Goal: Transaction & Acquisition: Purchase product/service

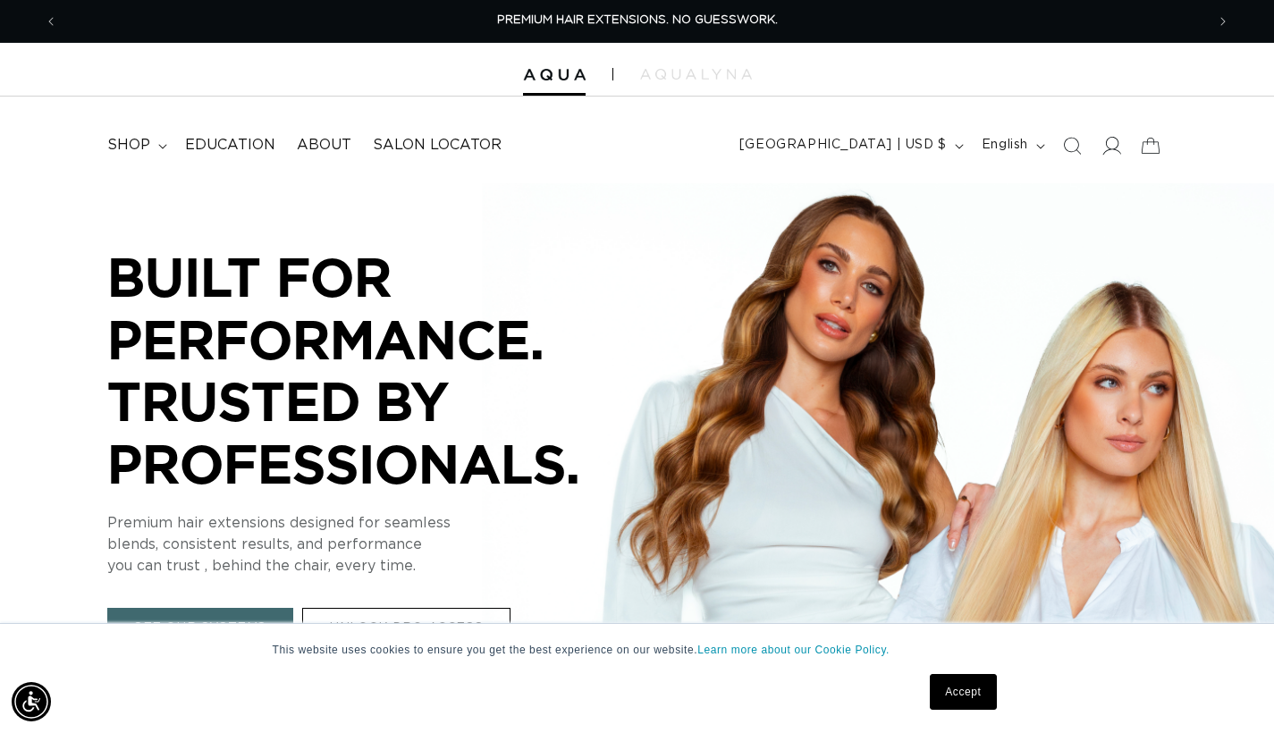
click at [1110, 153] on icon at bounding box center [1110, 145] width 19 height 19
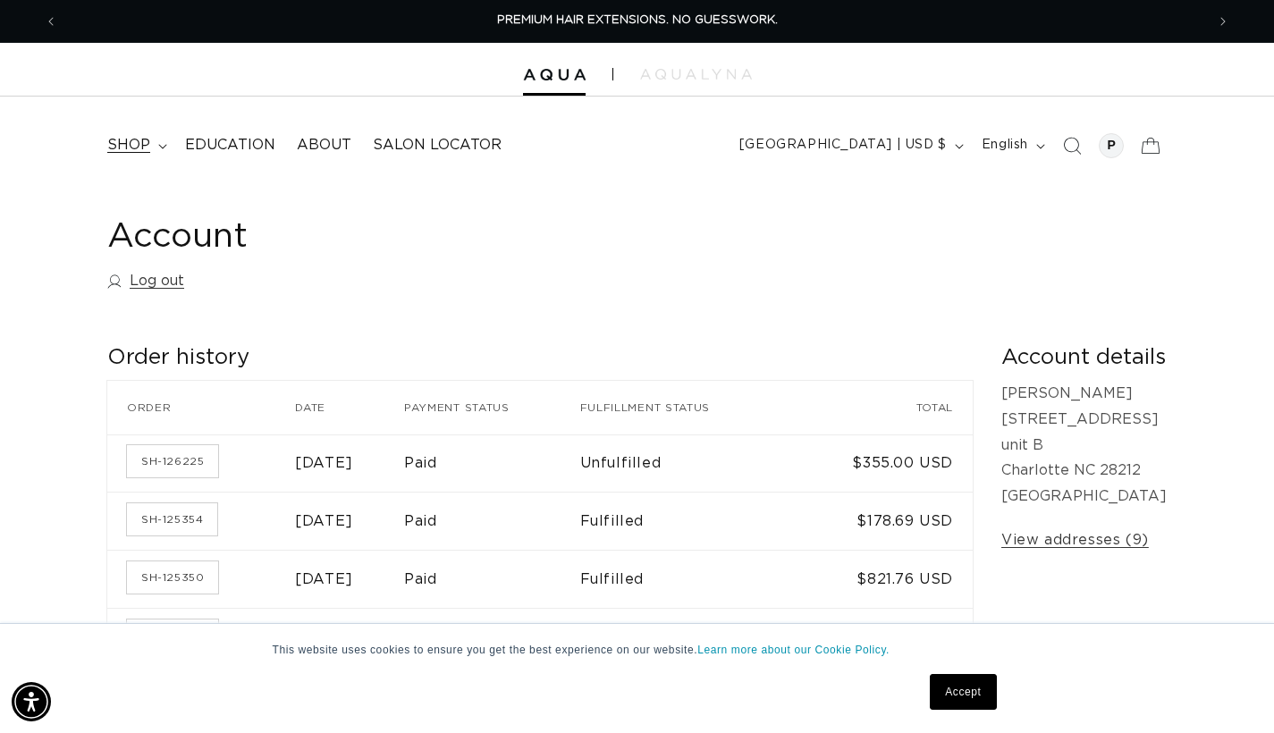
click at [132, 144] on span "shop" at bounding box center [128, 145] width 43 height 19
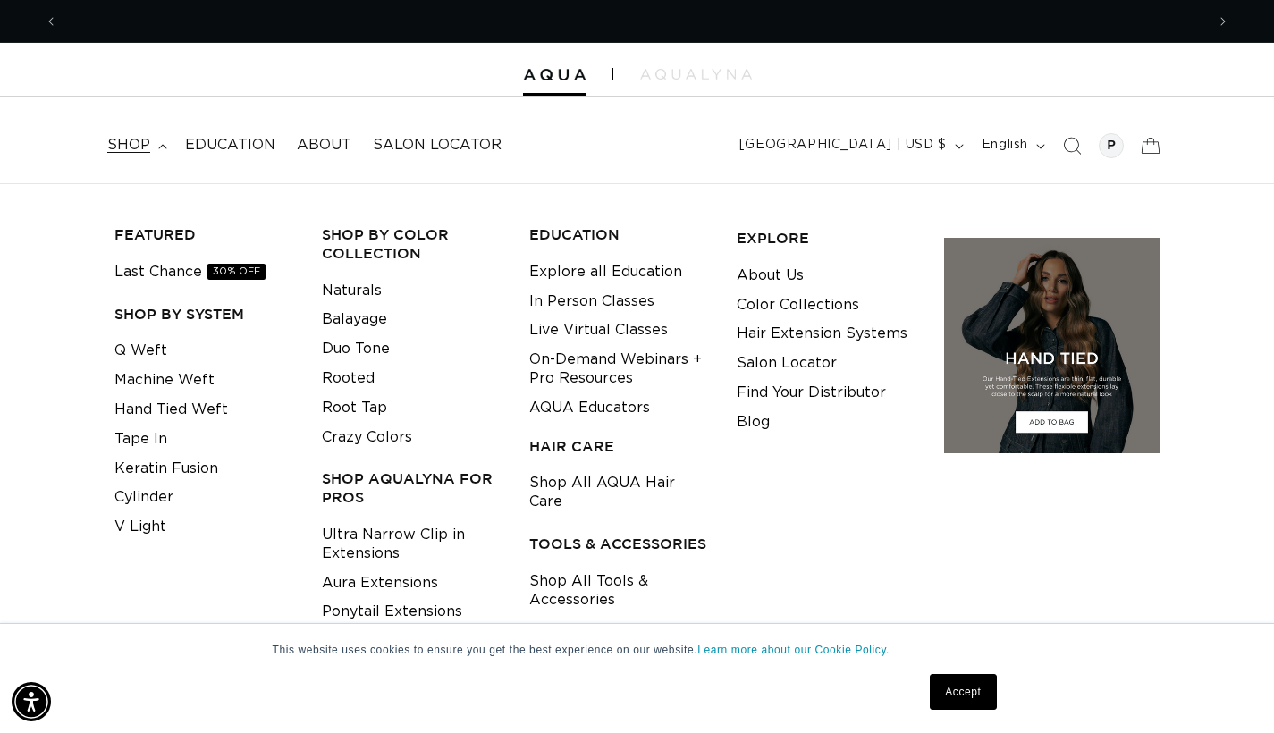
scroll to position [0, 1147]
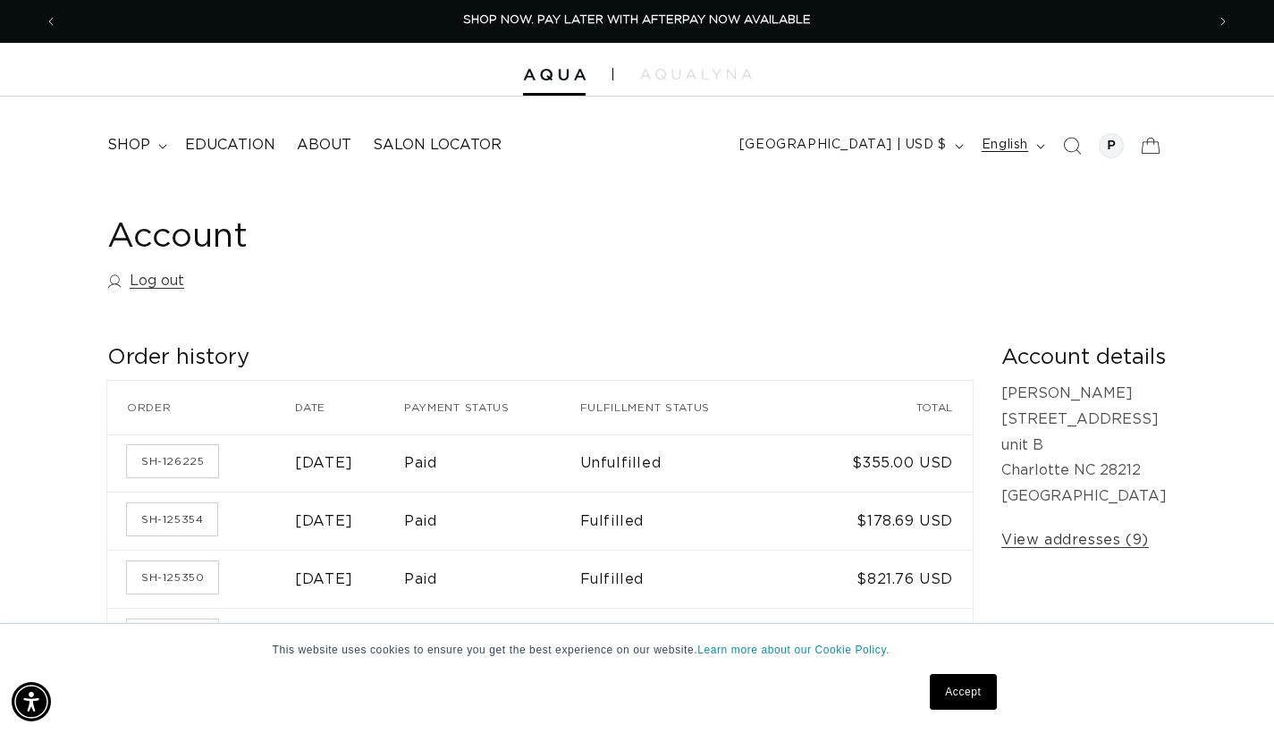
click at [1024, 142] on span "English" at bounding box center [1005, 145] width 46 height 19
click at [947, 236] on span "Español" at bounding box center [967, 230] width 132 height 26
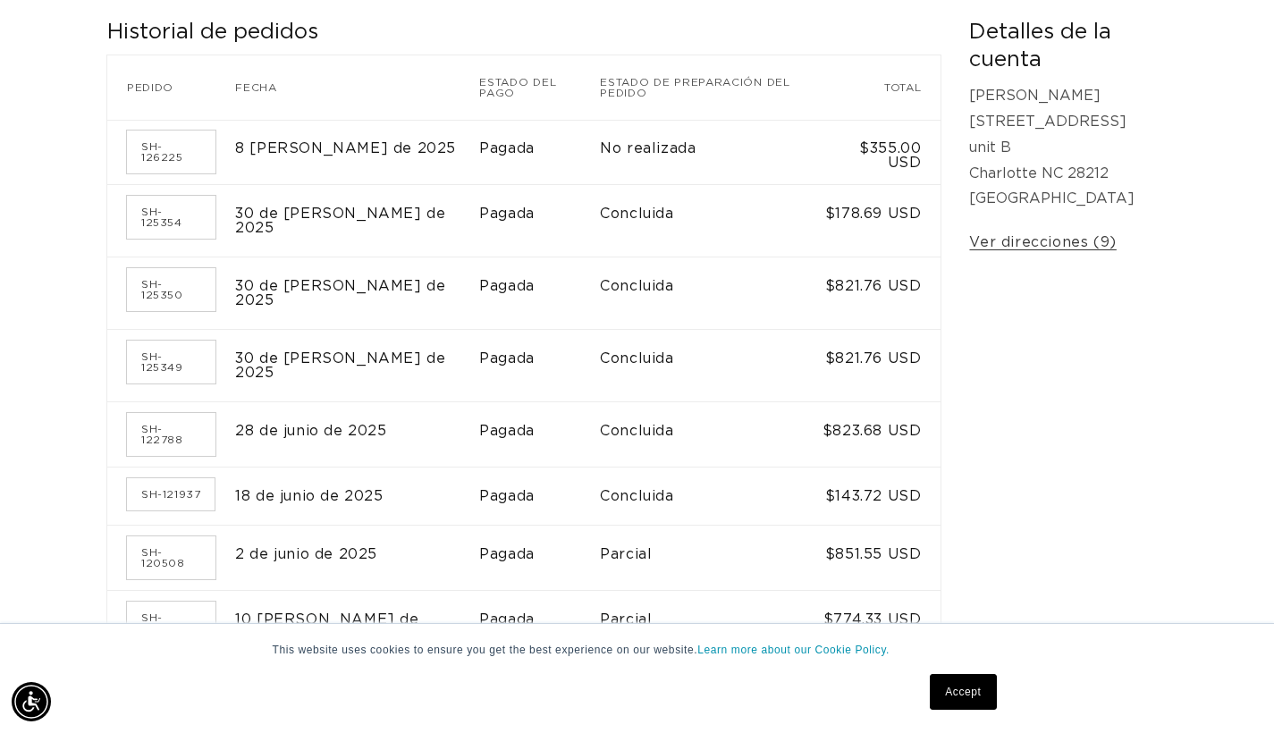
scroll to position [0, 2294]
click at [609, 145] on td "No realizada" at bounding box center [711, 152] width 222 height 65
click at [479, 148] on td "Pagada" at bounding box center [539, 152] width 121 height 65
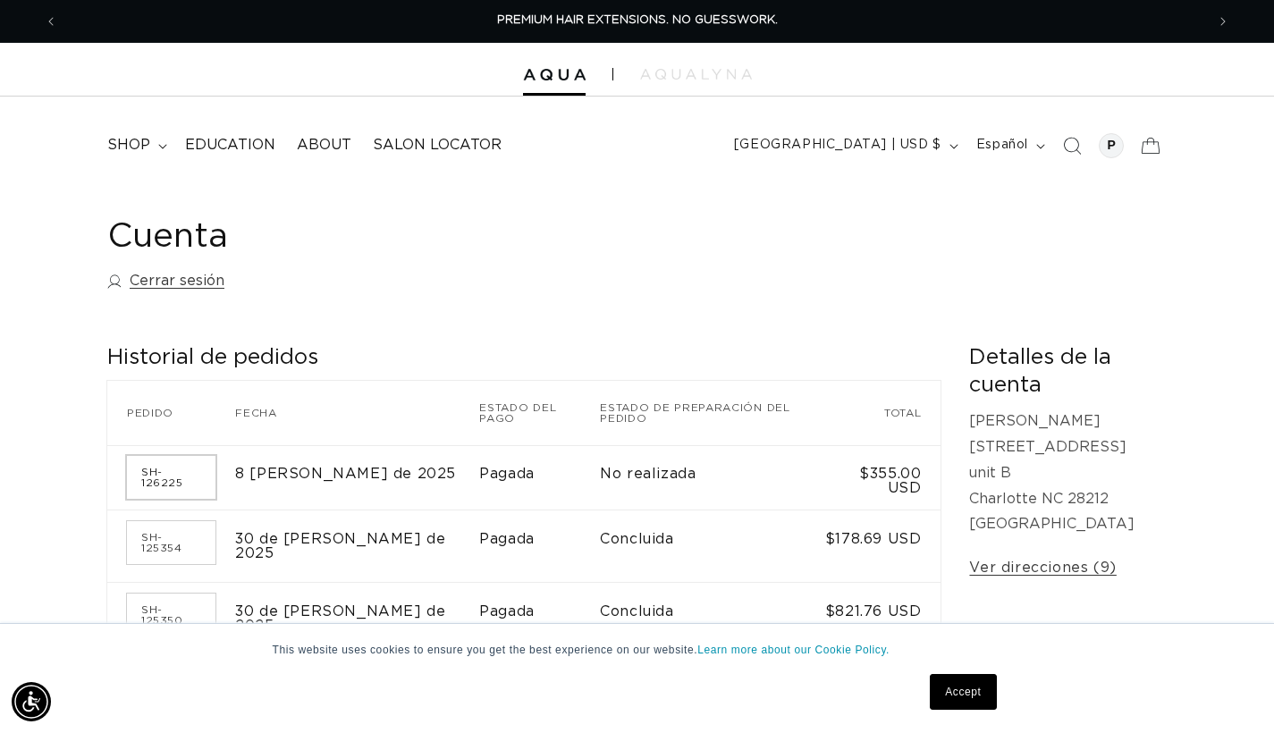
scroll to position [0, 0]
click at [152, 473] on link "SH-126225" at bounding box center [171, 477] width 89 height 43
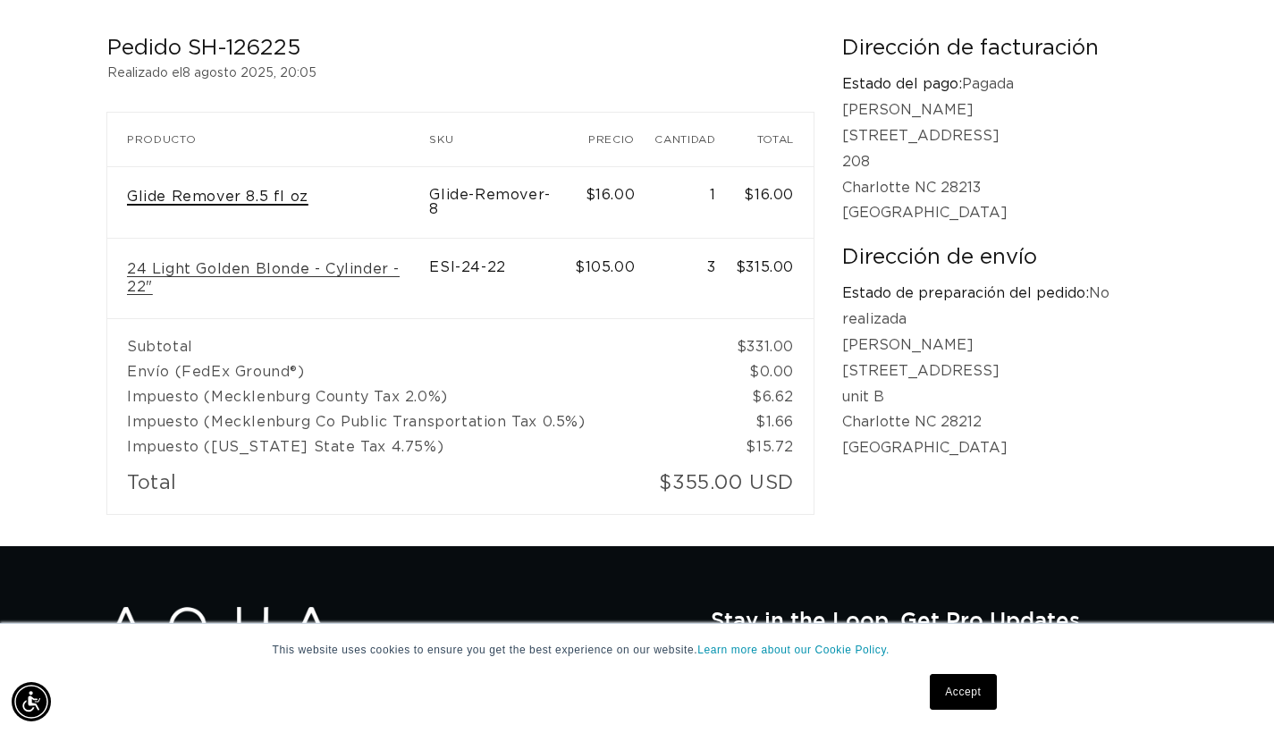
scroll to position [0, 2294]
click at [245, 197] on link "Glide Remover 8.5 fl oz" at bounding box center [217, 197] width 181 height 19
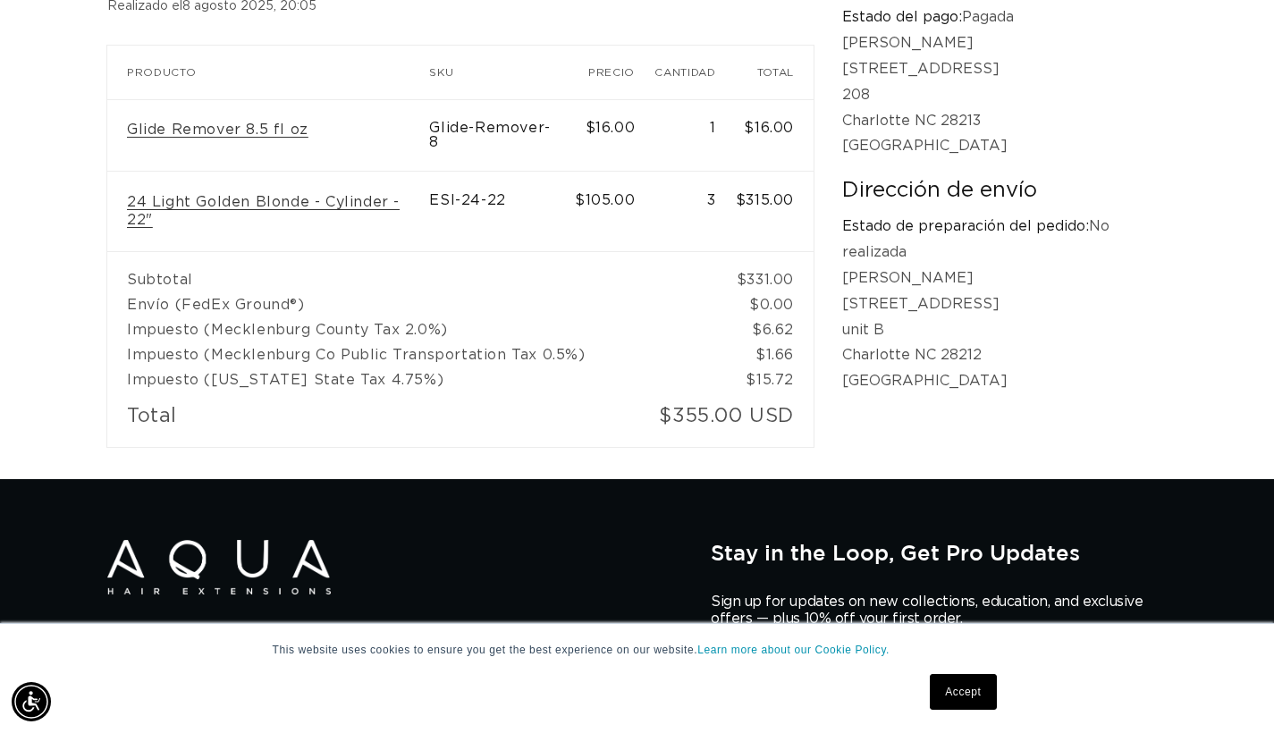
scroll to position [370, 0]
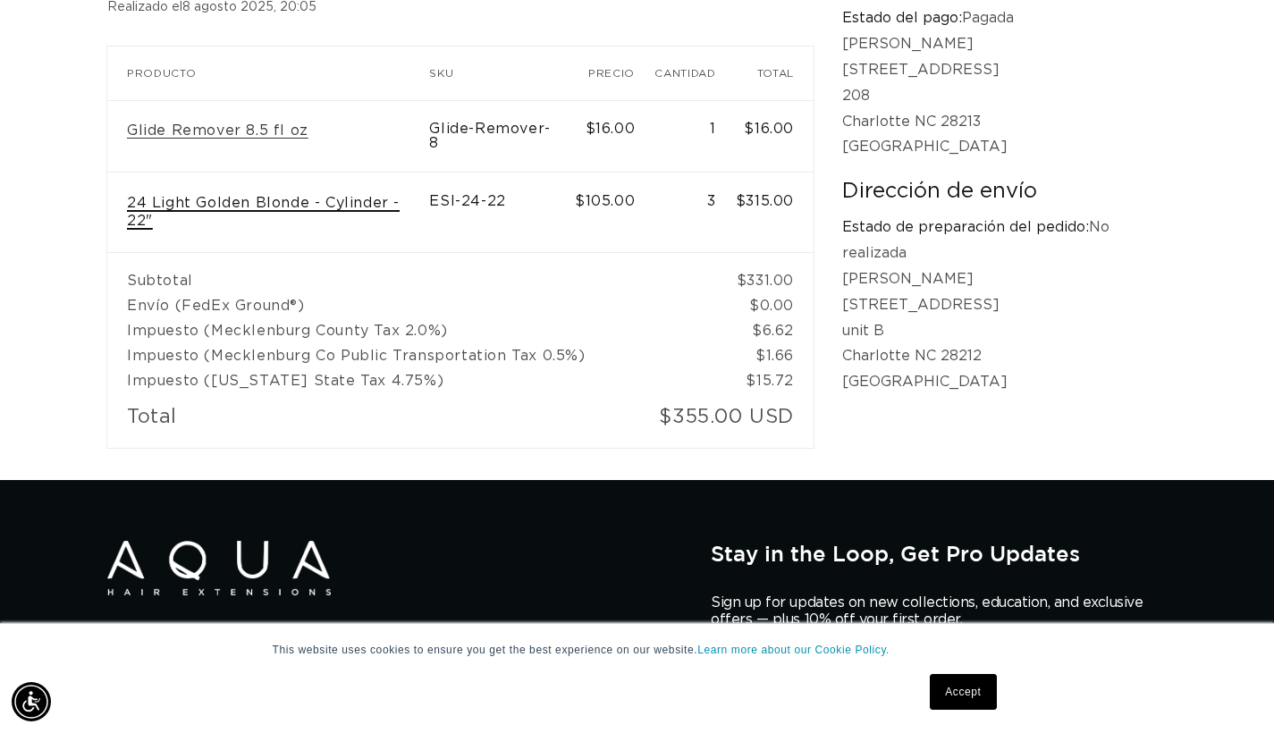
click at [257, 199] on link "24 Light Golden Blonde - Cylinder - 22"" at bounding box center [268, 213] width 282 height 38
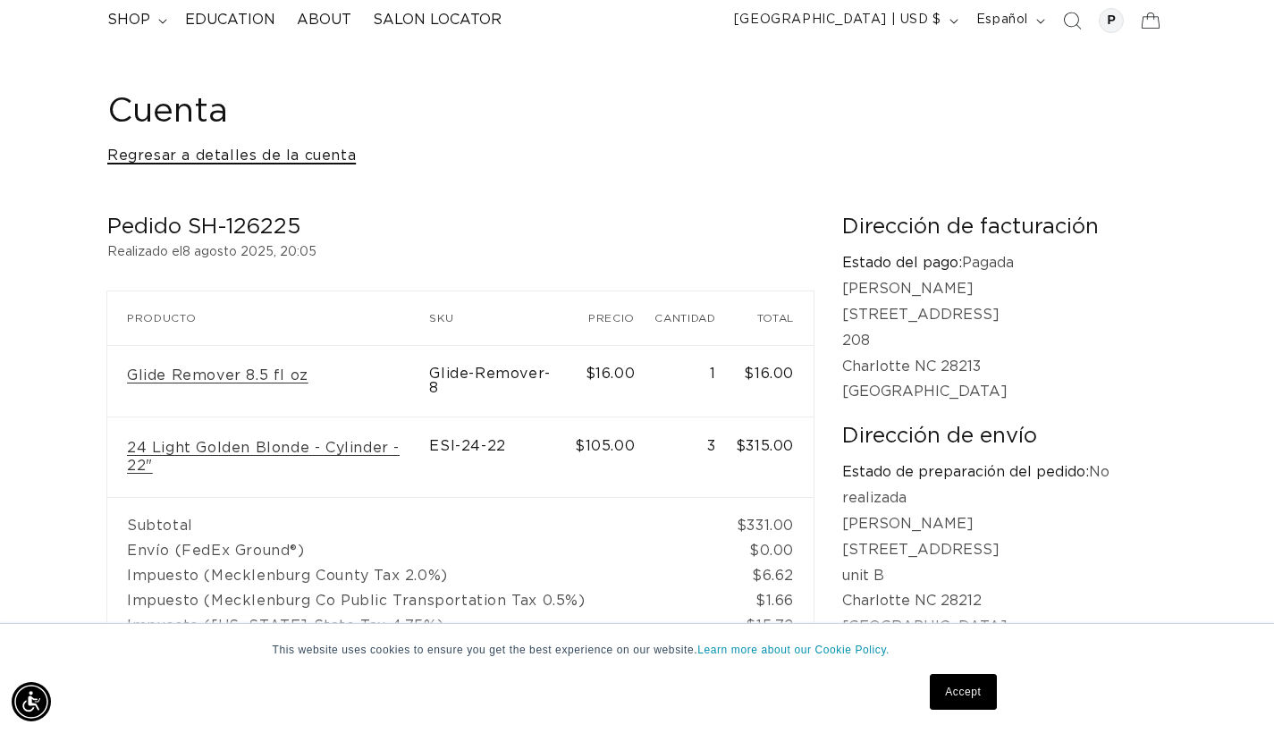
scroll to position [129, 0]
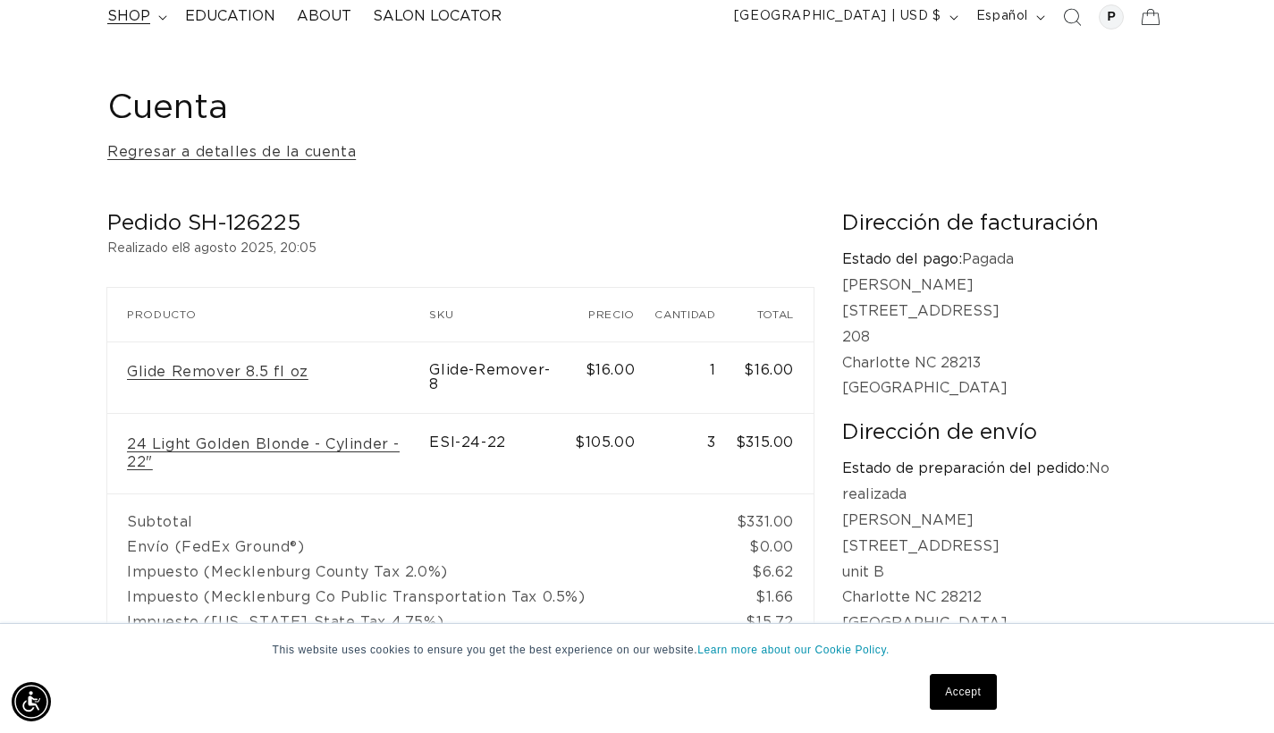
click at [148, 11] on span "shop" at bounding box center [128, 16] width 43 height 19
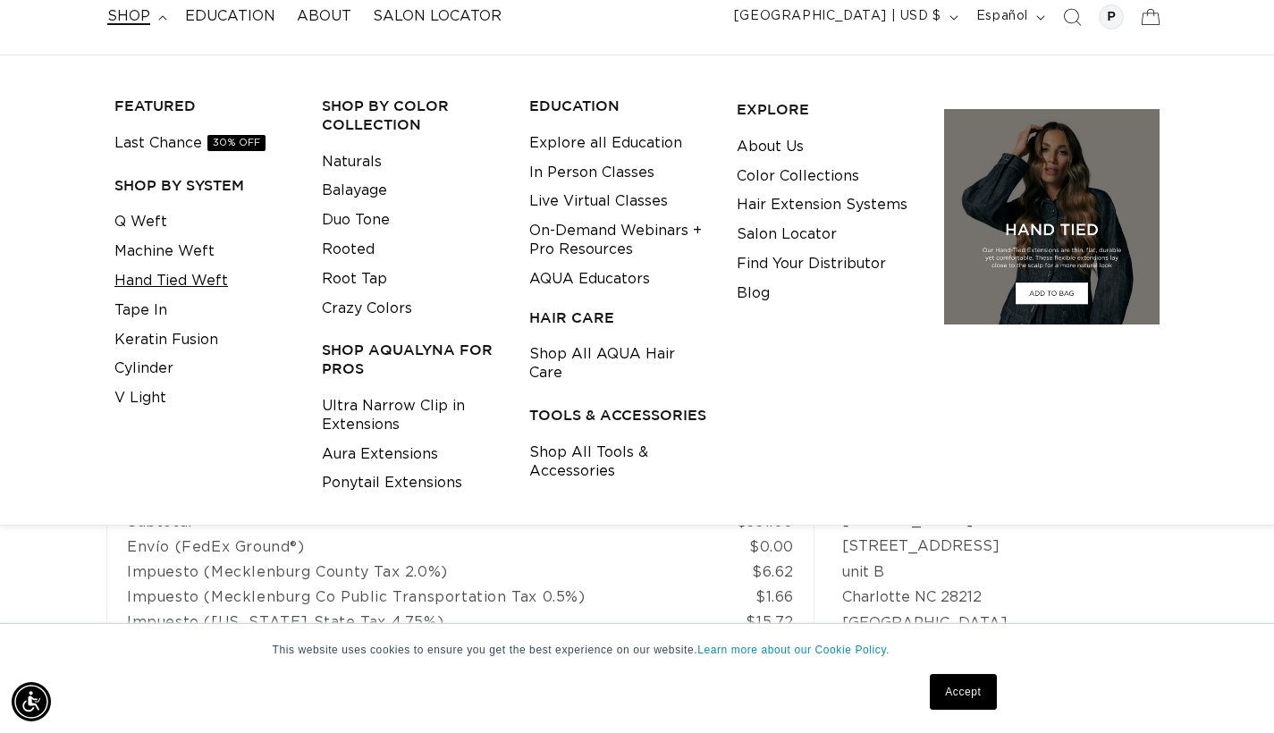
scroll to position [0, 0]
click at [128, 296] on link "Tape In" at bounding box center [140, 311] width 53 height 30
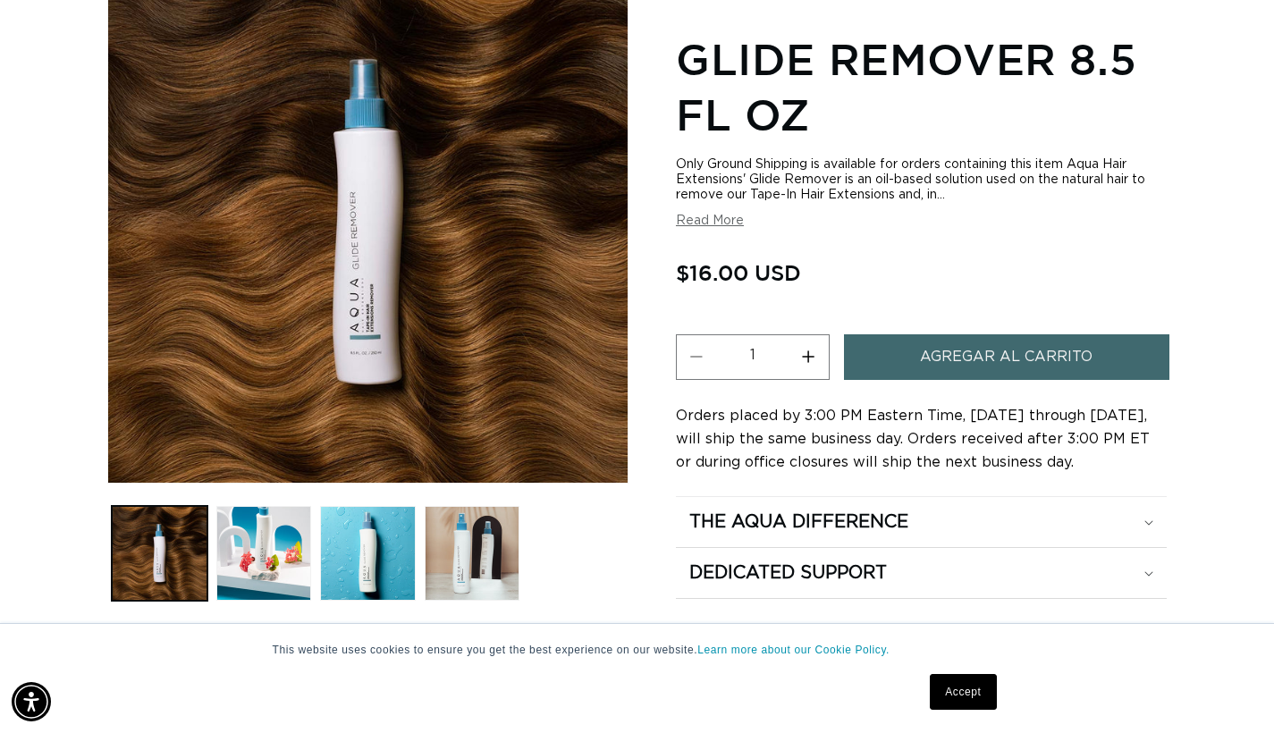
scroll to position [0, 1147]
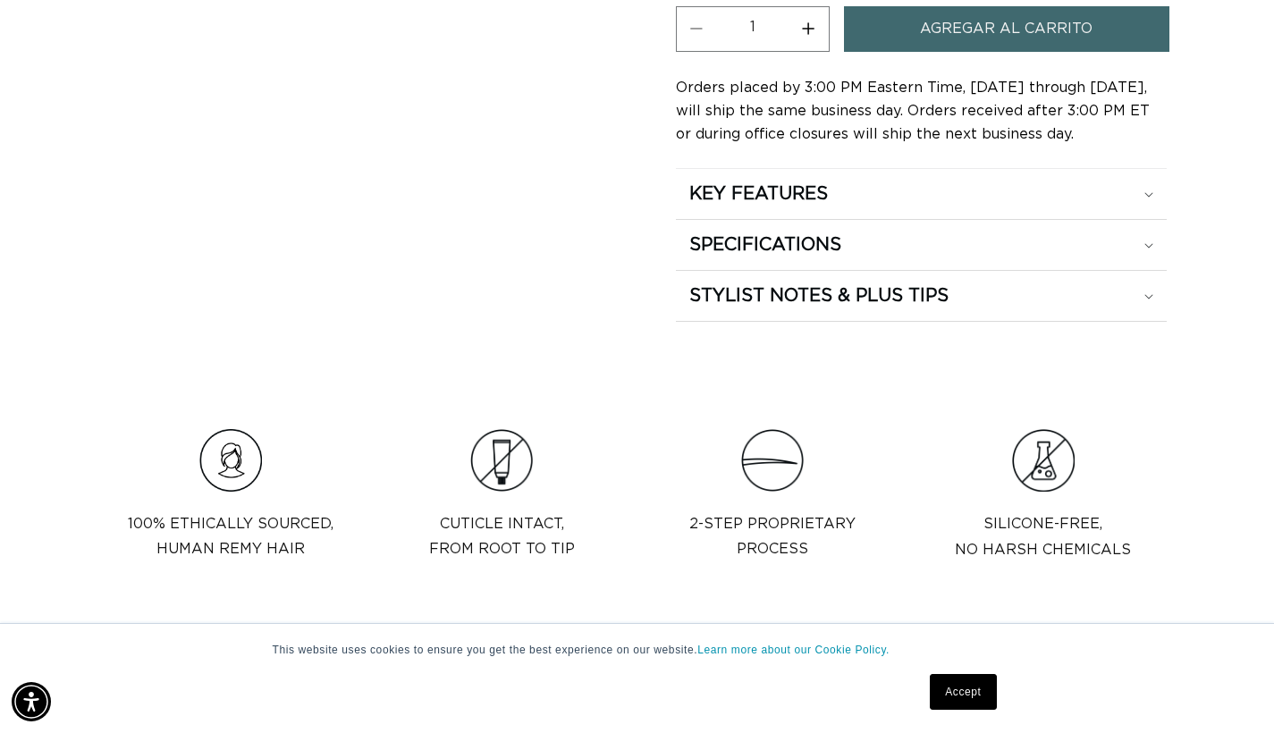
scroll to position [1230, 0]
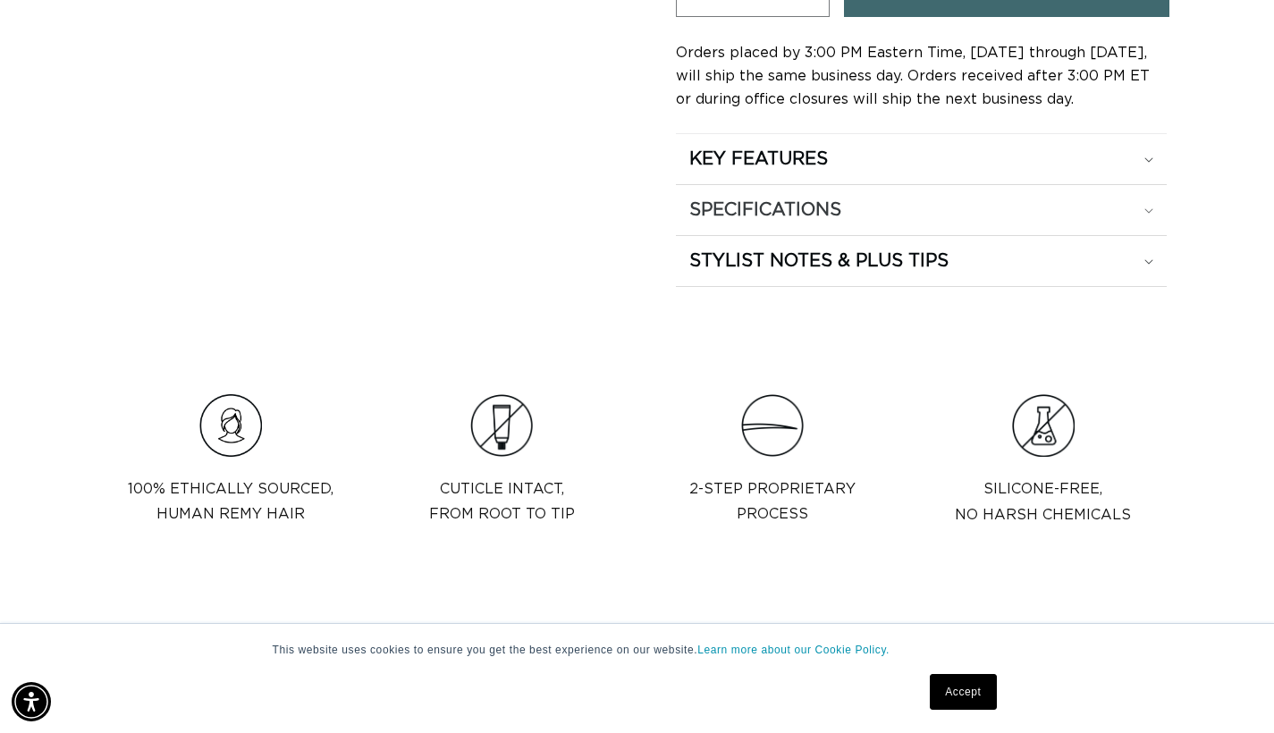
click at [843, 184] on summary "SPECIFICATIONS" at bounding box center [921, 159] width 491 height 50
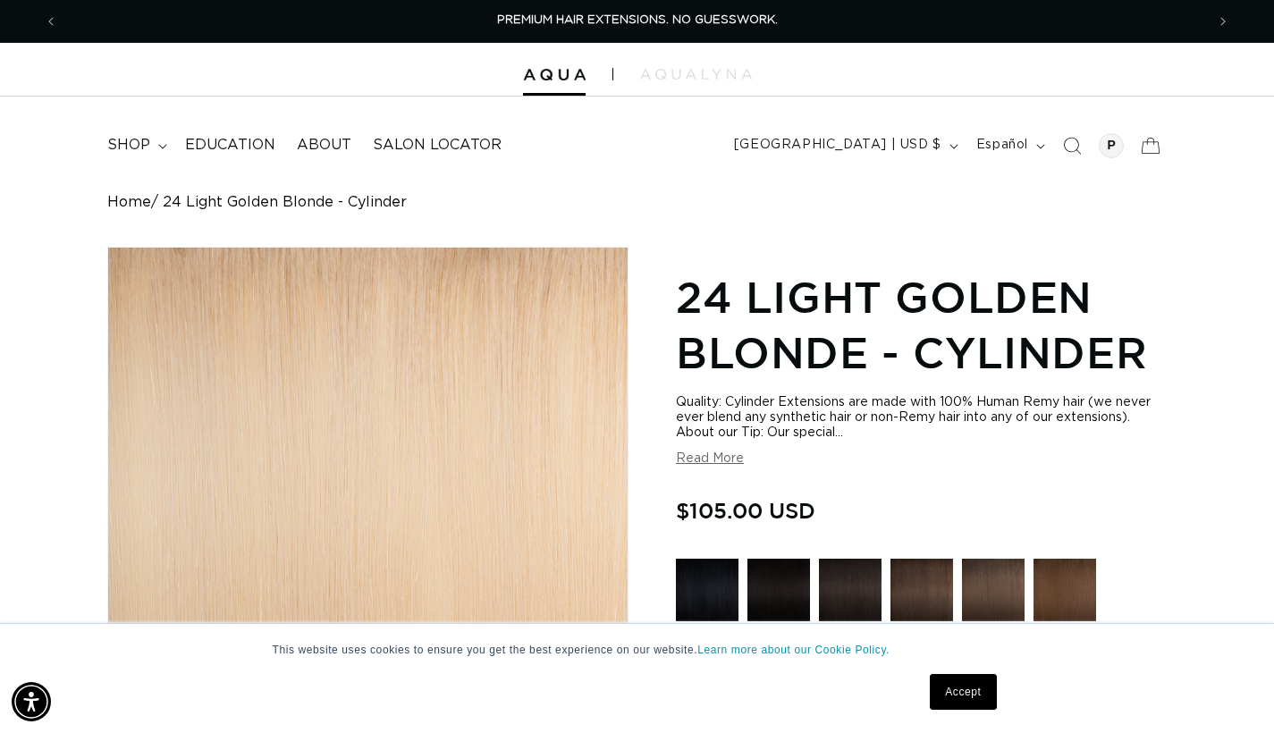
scroll to position [0, 0]
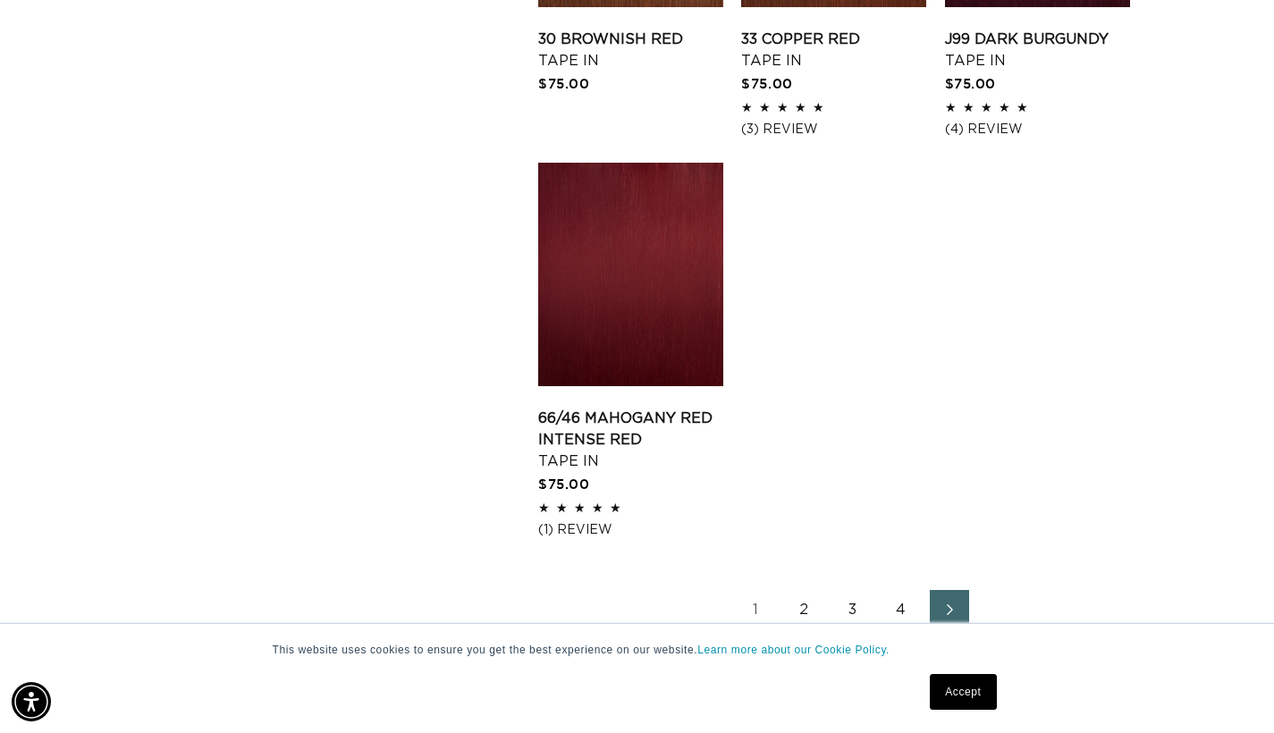
scroll to position [2658, 0]
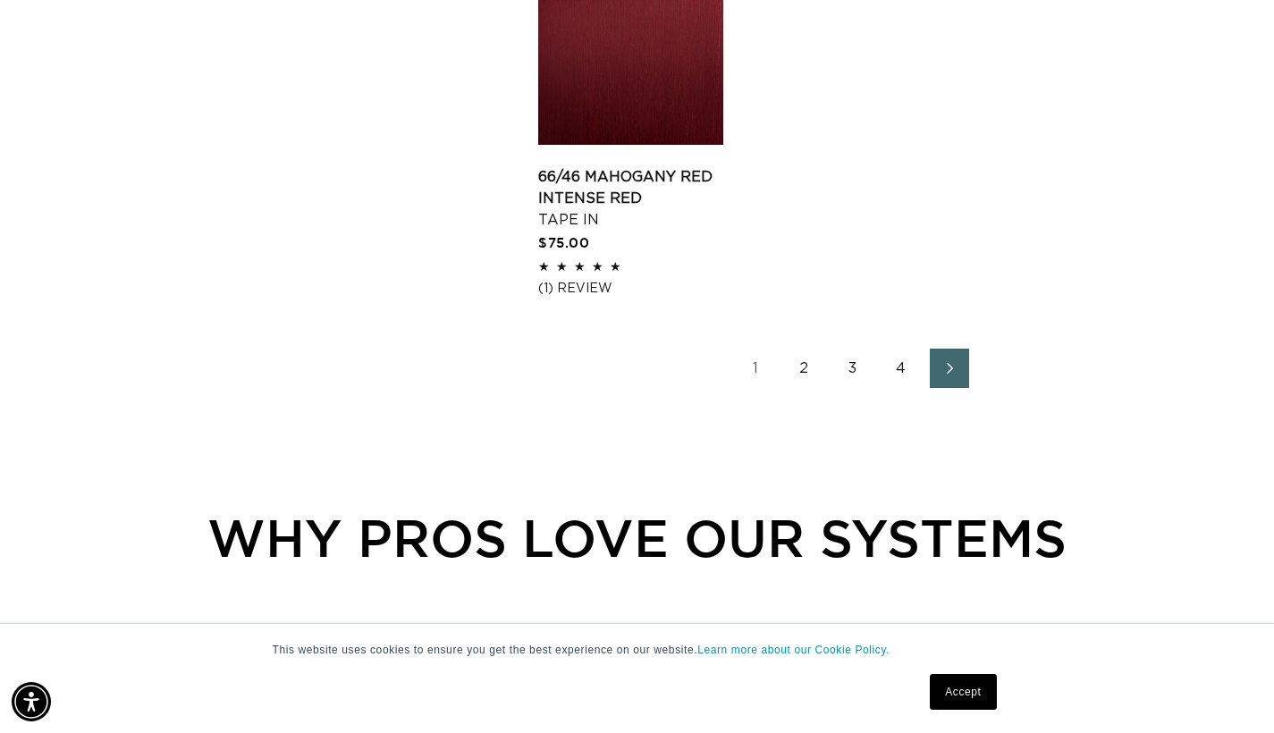
click at [947, 369] on span "Next page" at bounding box center [949, 368] width 12 height 21
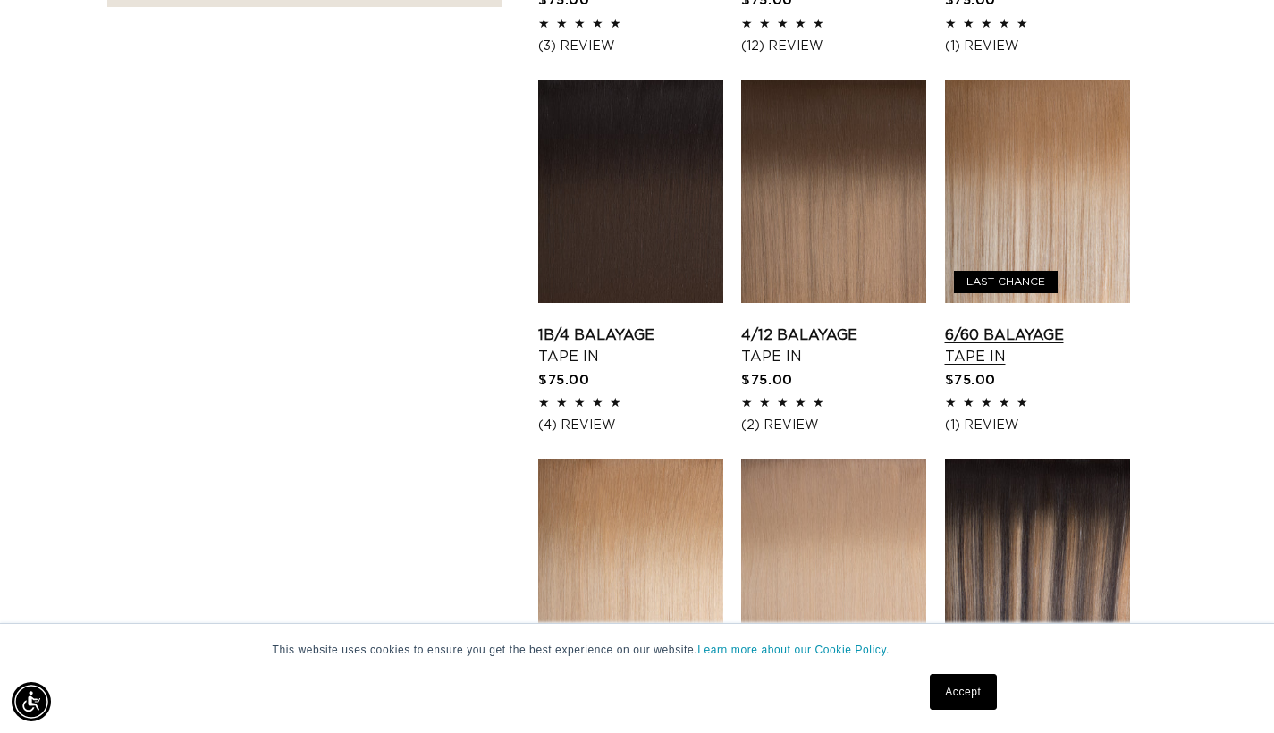
click at [991, 332] on link "6/60 Balayage Tape In" at bounding box center [1037, 346] width 185 height 43
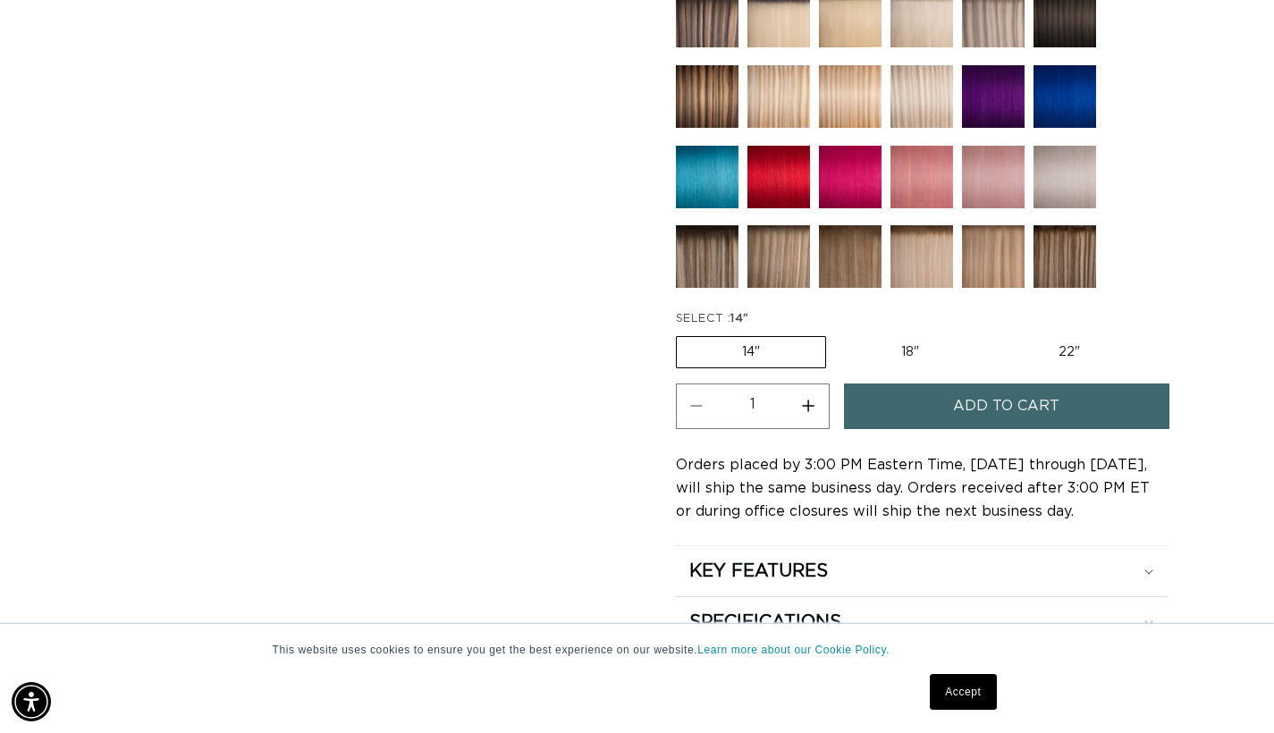
scroll to position [894, 0]
click at [1044, 338] on label "22" Variant sold out or unavailable" at bounding box center [1069, 353] width 152 height 30
click at [994, 334] on input "22" Variant sold out or unavailable" at bounding box center [993, 333] width 1 height 1
radio input "true"
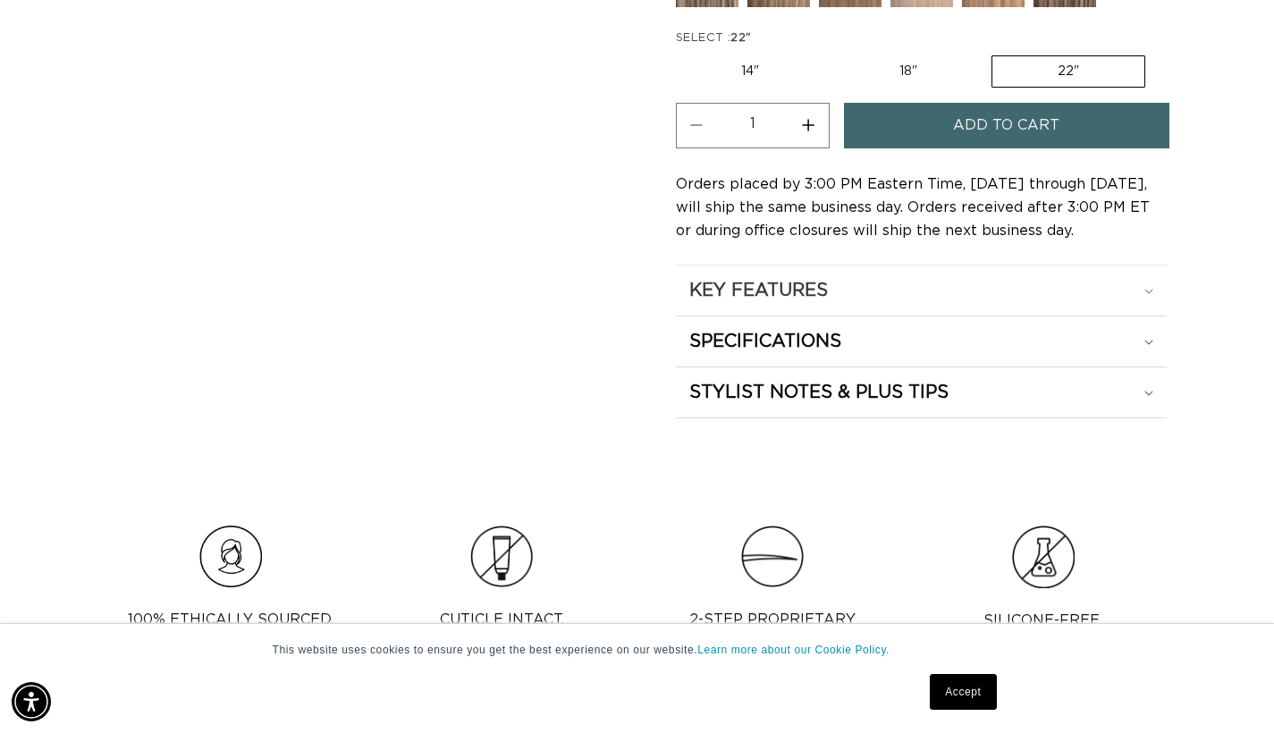
scroll to position [1177, 0]
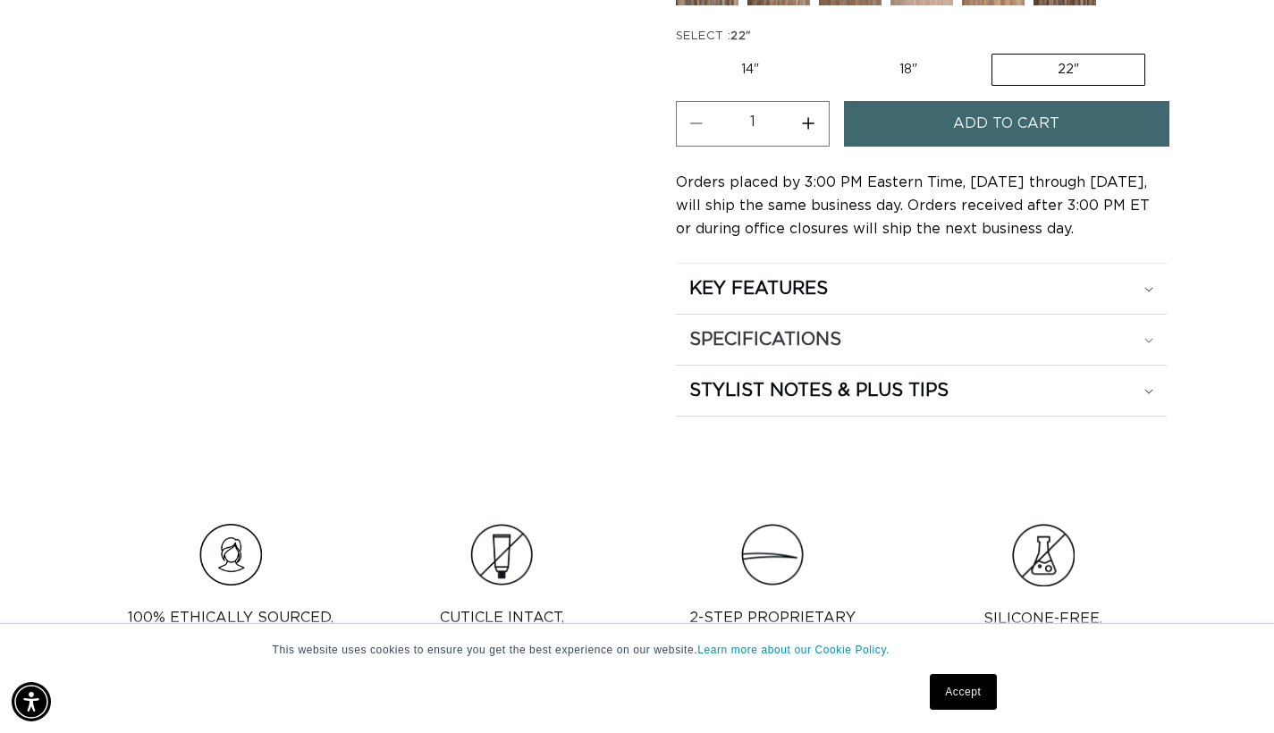
click at [806, 300] on h2 "SPECIFICATIONS" at bounding box center [758, 288] width 139 height 23
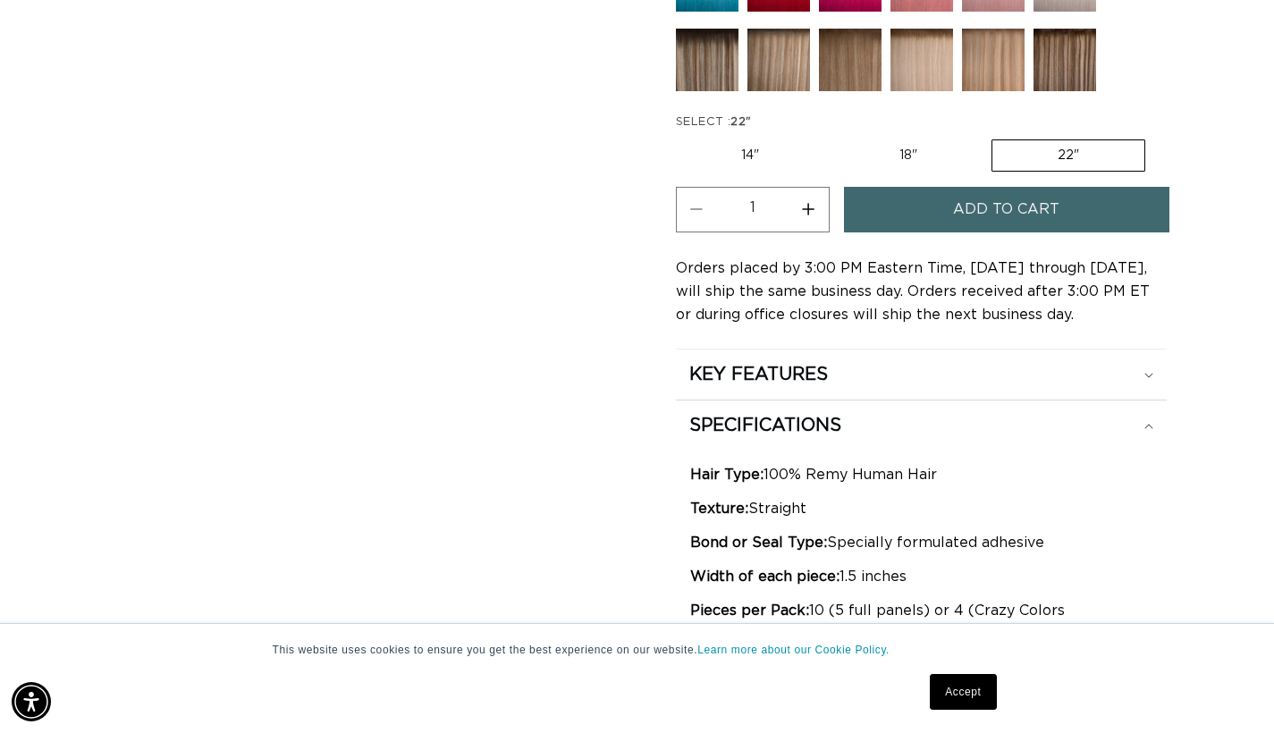
scroll to position [1094, 0]
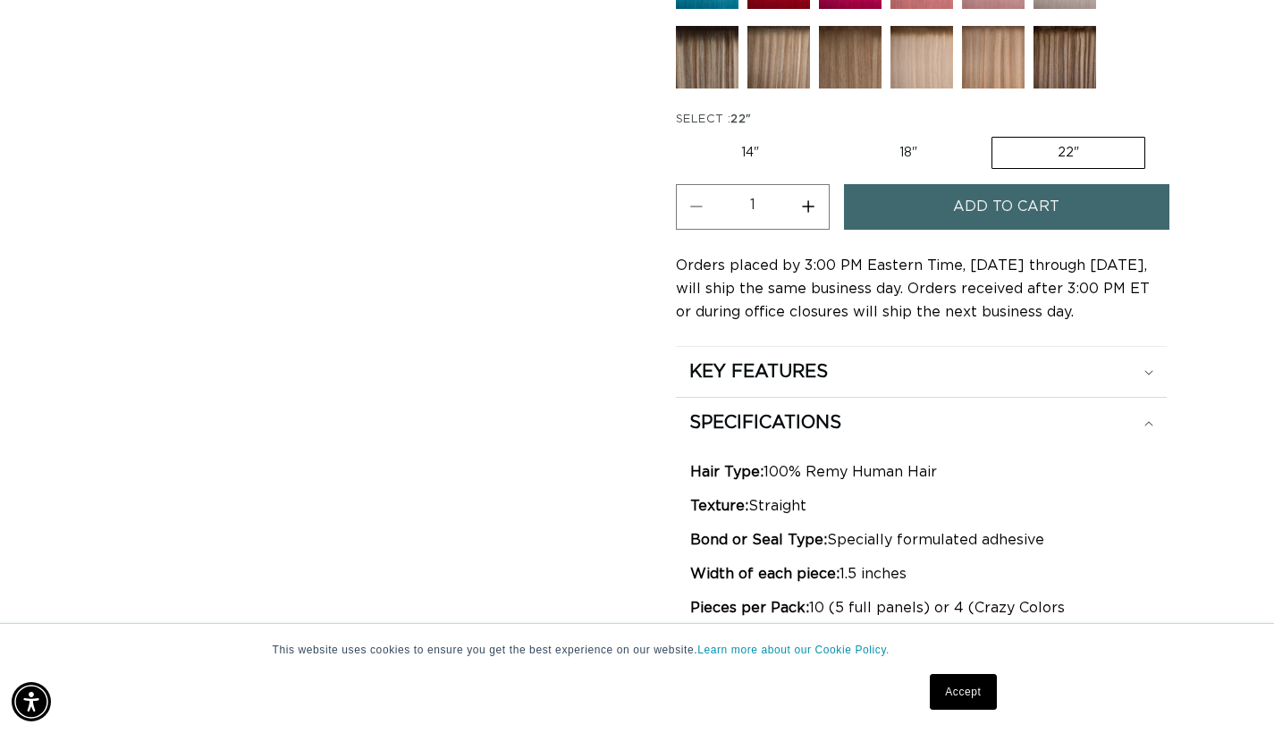
click at [810, 206] on button "Increase quantity for 6/60 Balayage - Tape In" at bounding box center [808, 207] width 40 height 46
click at [811, 207] on button "Increase quantity for 6/60 Balayage - Tape In" at bounding box center [808, 207] width 40 height 46
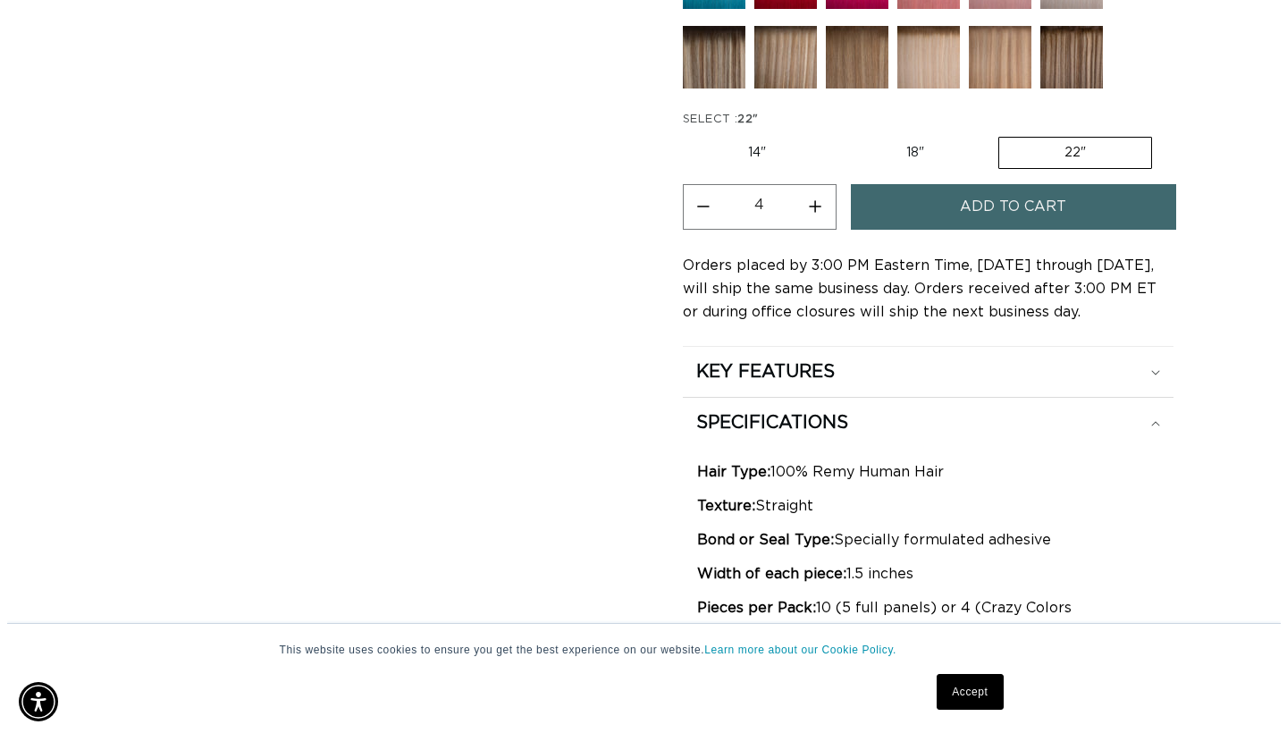
scroll to position [0, 2294]
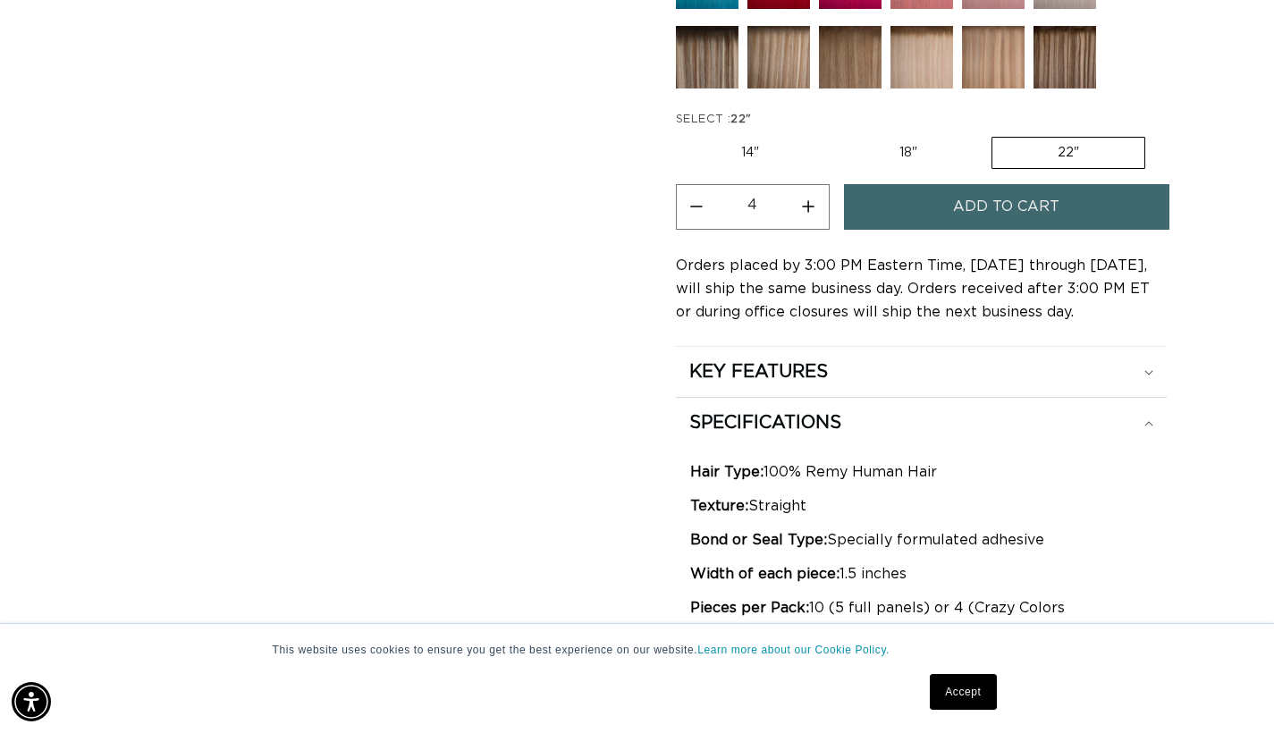
click at [811, 207] on button "Increase quantity for 6/60 Balayage - Tape In" at bounding box center [808, 207] width 40 height 46
type input "5"
click at [1074, 199] on button "Add to cart" at bounding box center [1006, 207] width 325 height 46
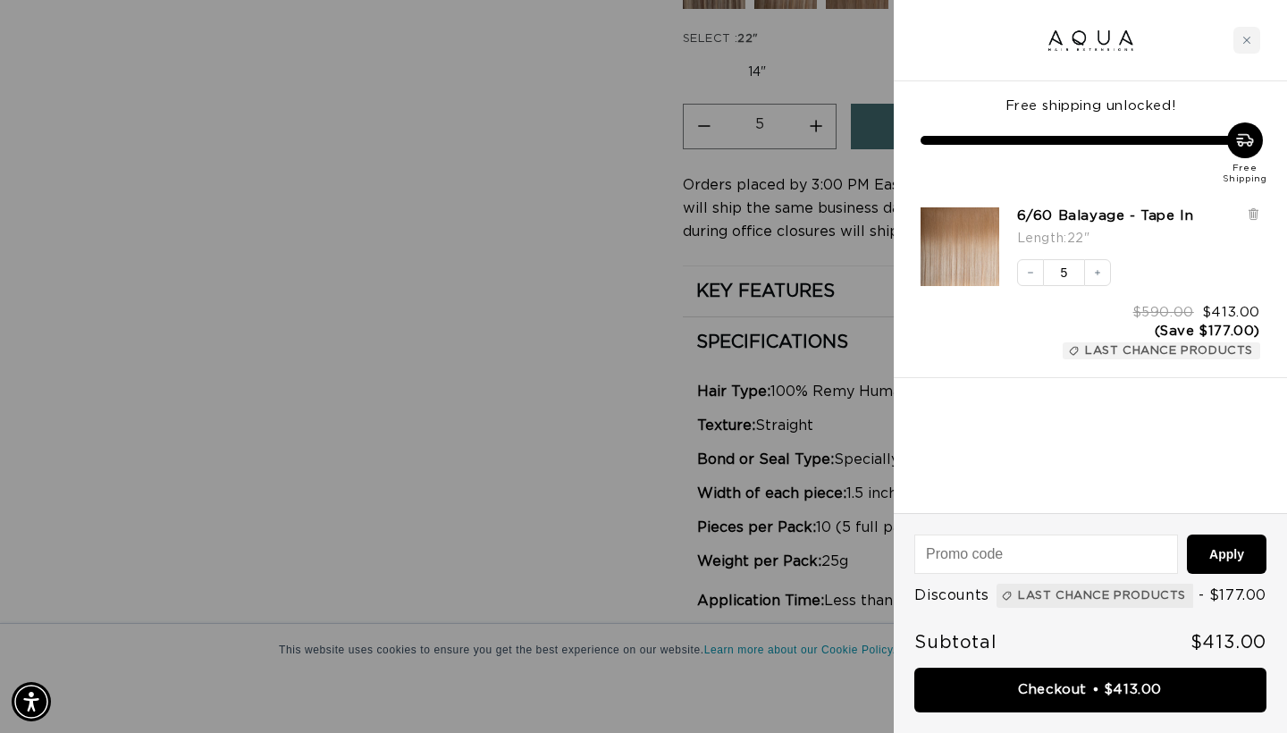
scroll to position [0, 1160]
click at [1248, 42] on icon "Close cart" at bounding box center [1247, 40] width 9 height 9
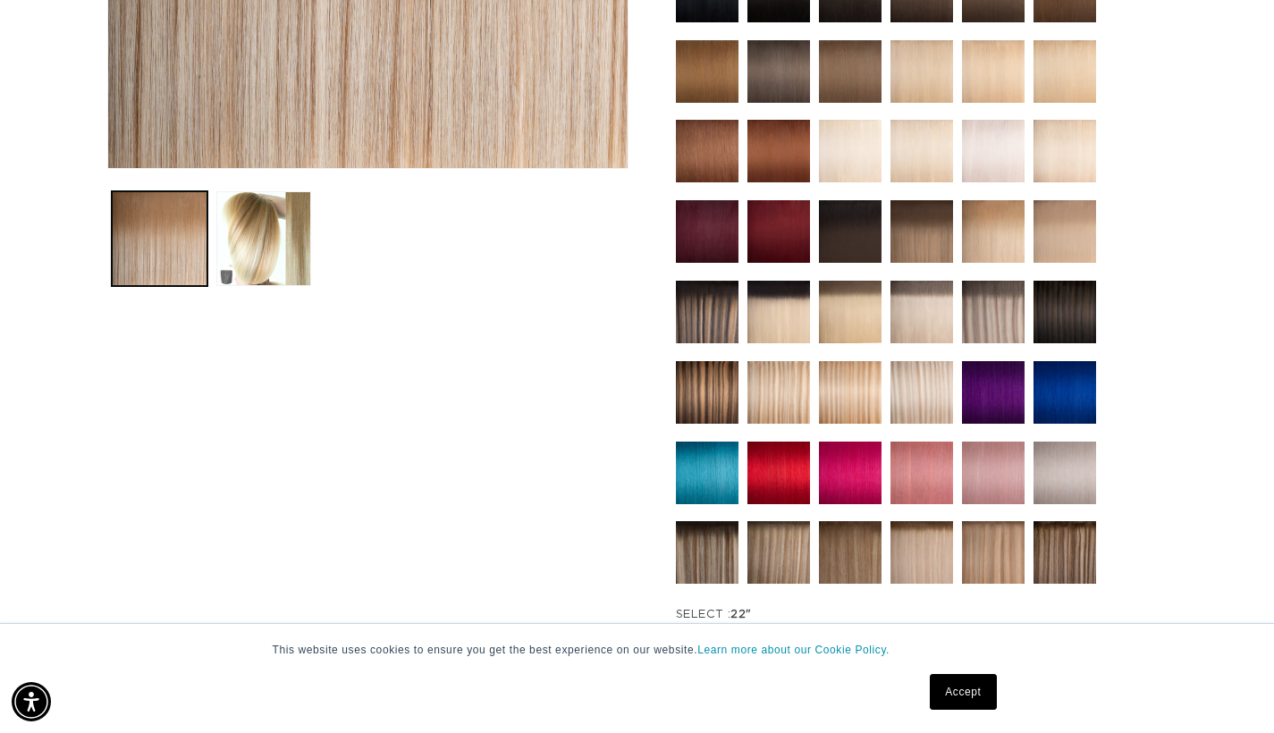
scroll to position [0, 0]
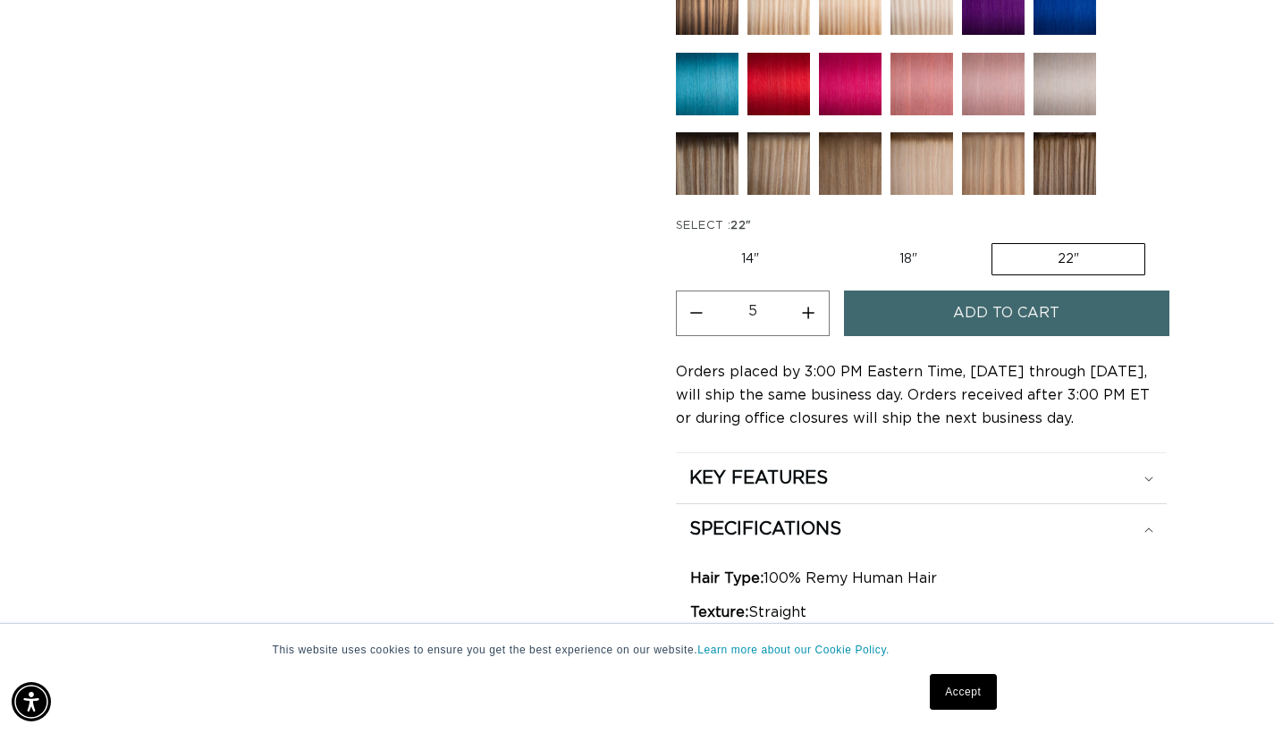
click at [770, 249] on label "14" Variant sold out or unavailable" at bounding box center [750, 259] width 148 height 30
click at [681, 240] on input "14" Variant sold out or unavailable" at bounding box center [680, 240] width 1 height 1
radio input "true"
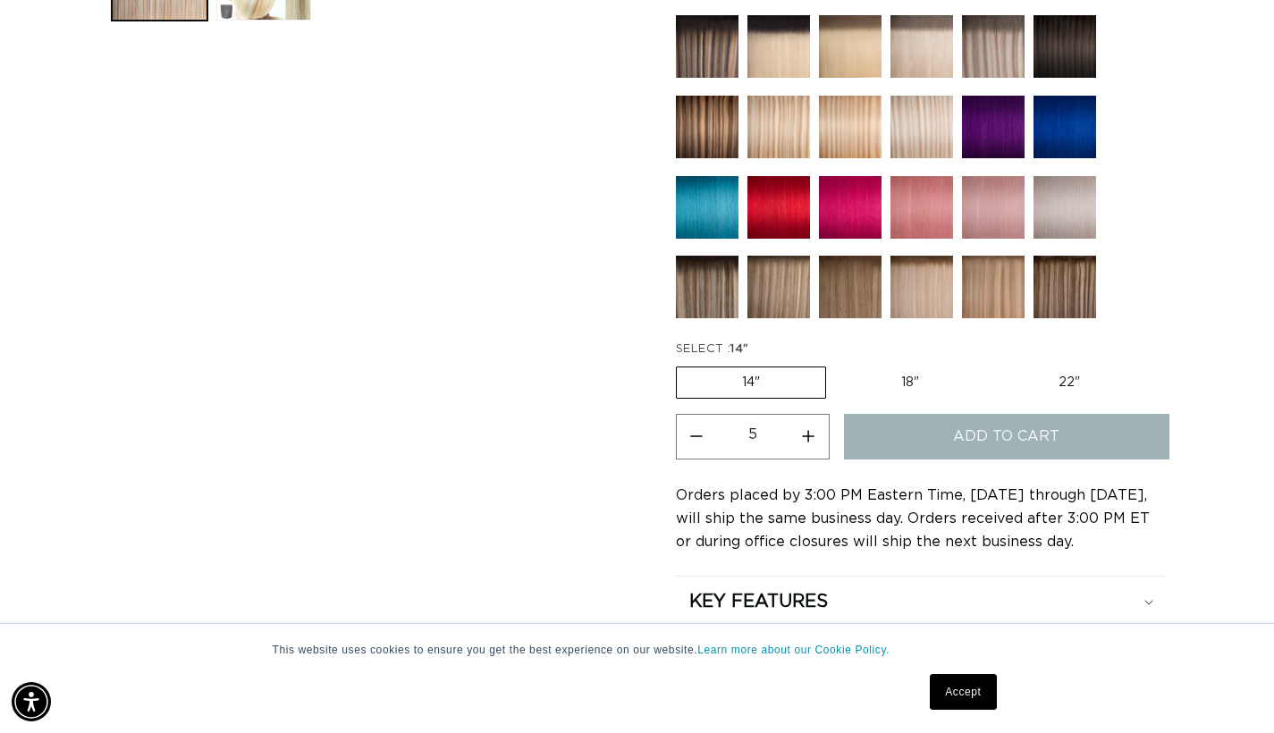
type input "1"
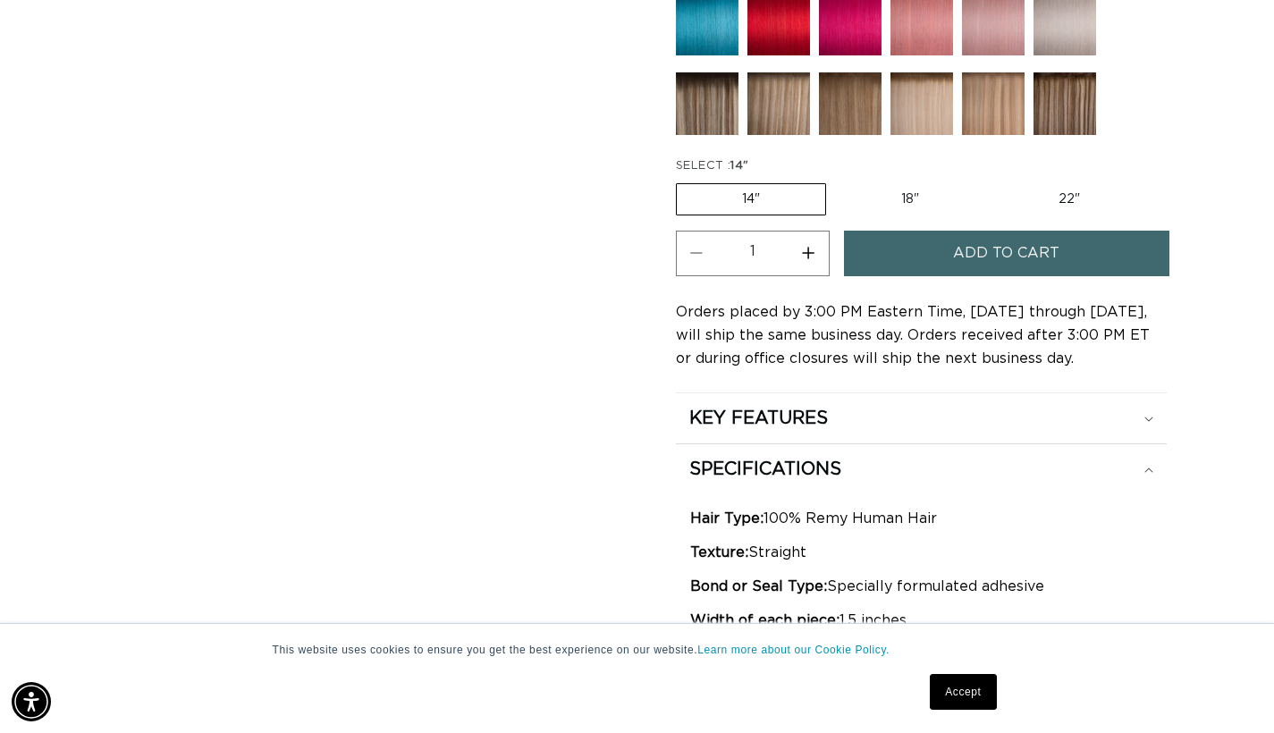
click at [899, 184] on label "18" Variant sold out or unavailable" at bounding box center [910, 199] width 148 height 30
click at [836, 181] on input "18" Variant sold out or unavailable" at bounding box center [835, 180] width 1 height 1
radio input "true"
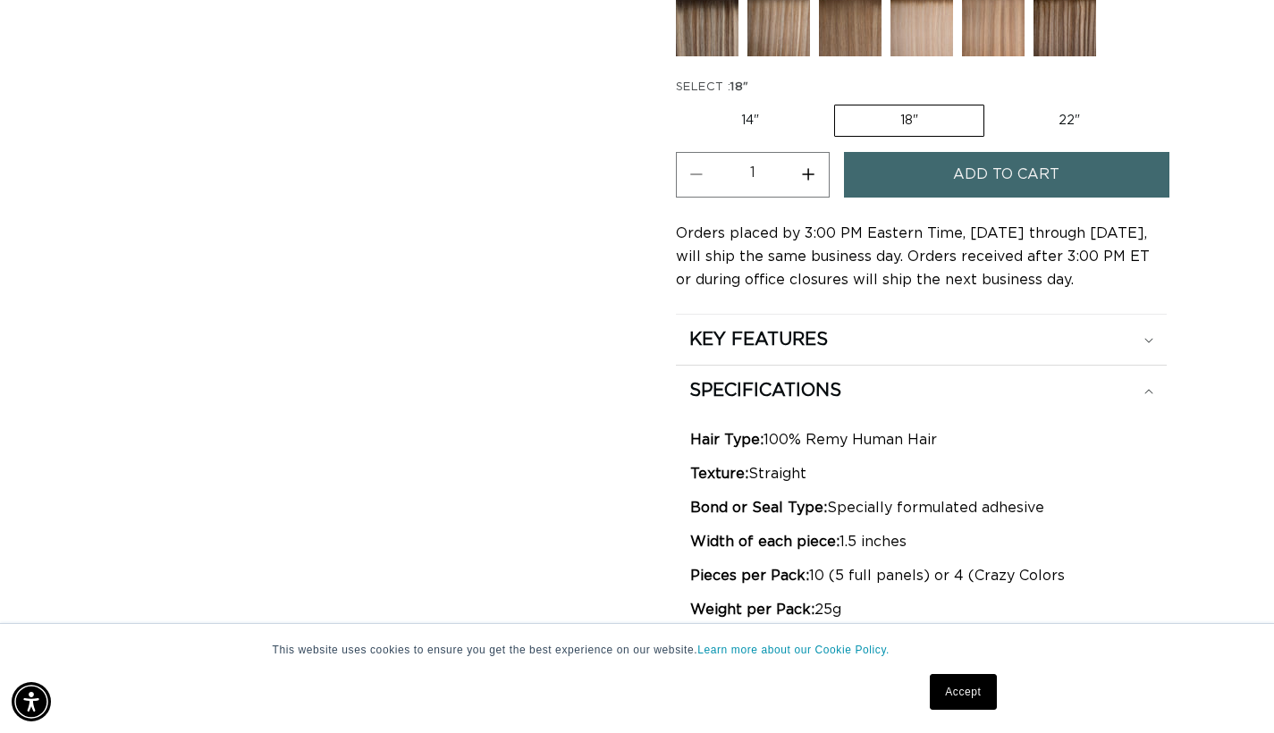
click at [1069, 125] on label "22" Variant sold out or unavailable" at bounding box center [1069, 120] width 152 height 30
click at [994, 102] on input "22" Variant sold out or unavailable" at bounding box center [993, 101] width 1 height 1
radio input "true"
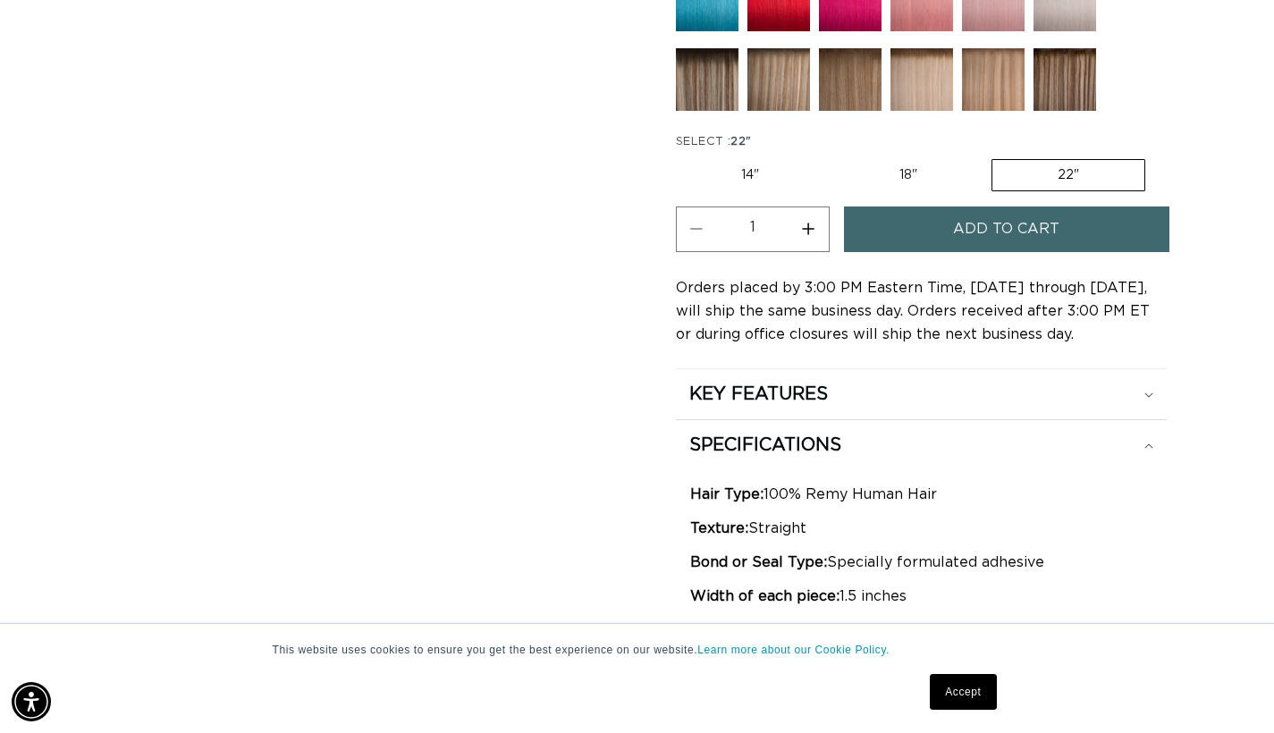
click at [813, 222] on button "Increase quantity for 6/60 Balayage - Tape In" at bounding box center [808, 230] width 40 height 46
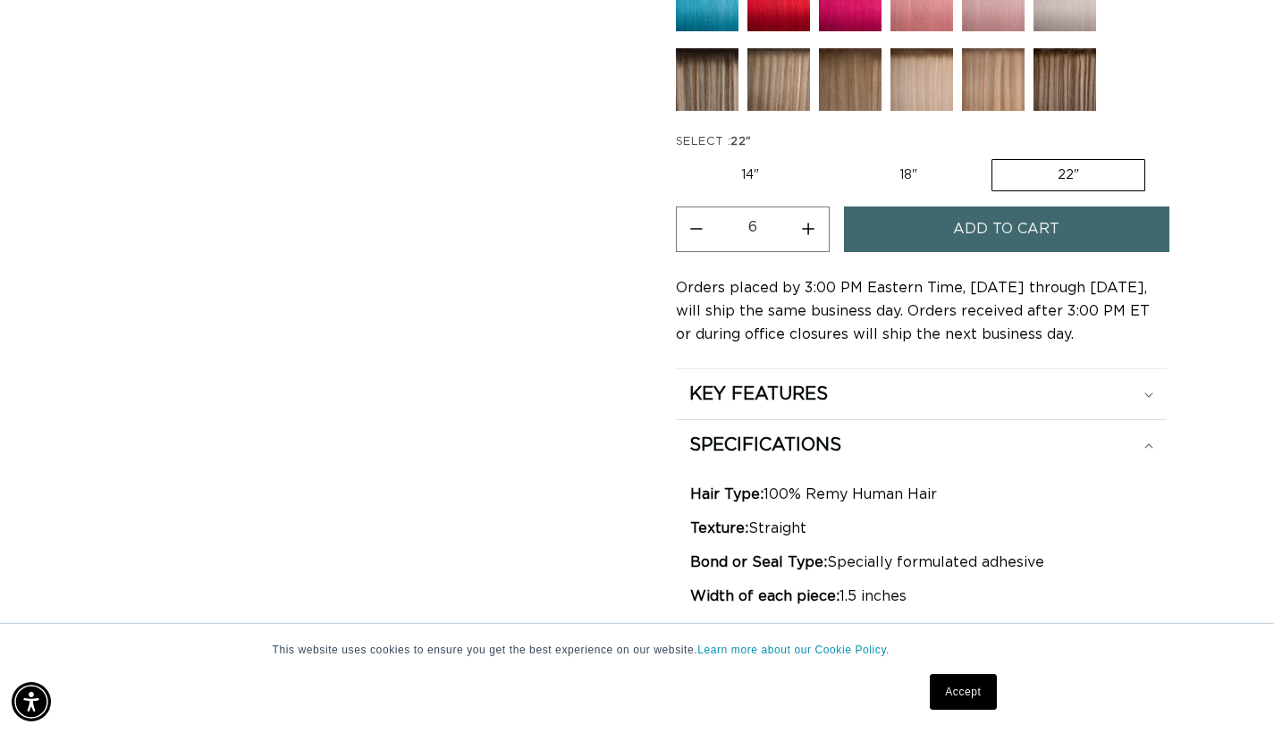
click at [813, 222] on button "Increase quantity for 6/60 Balayage - Tape In" at bounding box center [808, 230] width 40 height 46
type input "8"
click at [977, 246] on span "Add to cart" at bounding box center [1006, 230] width 106 height 46
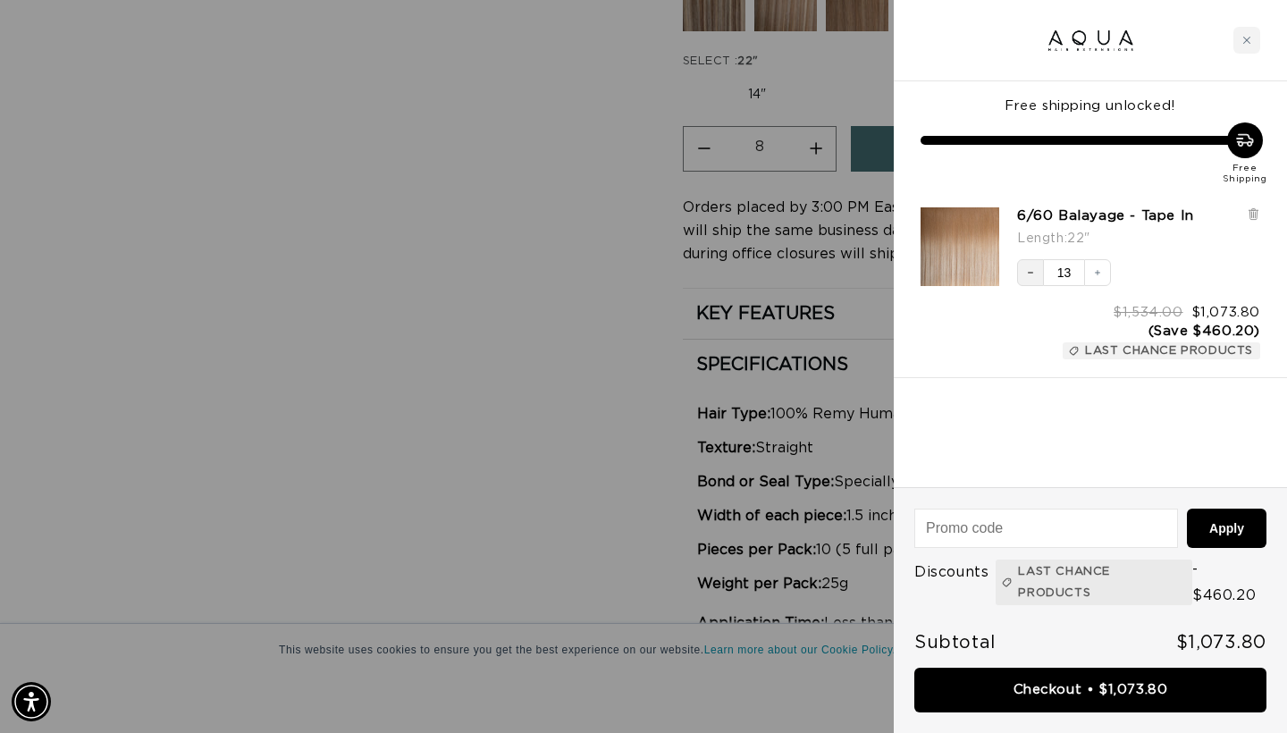
click at [1035, 271] on icon "Decrease quantity" at bounding box center [1030, 272] width 11 height 11
click at [1033, 274] on icon "Decrease quantity" at bounding box center [1030, 272] width 11 height 11
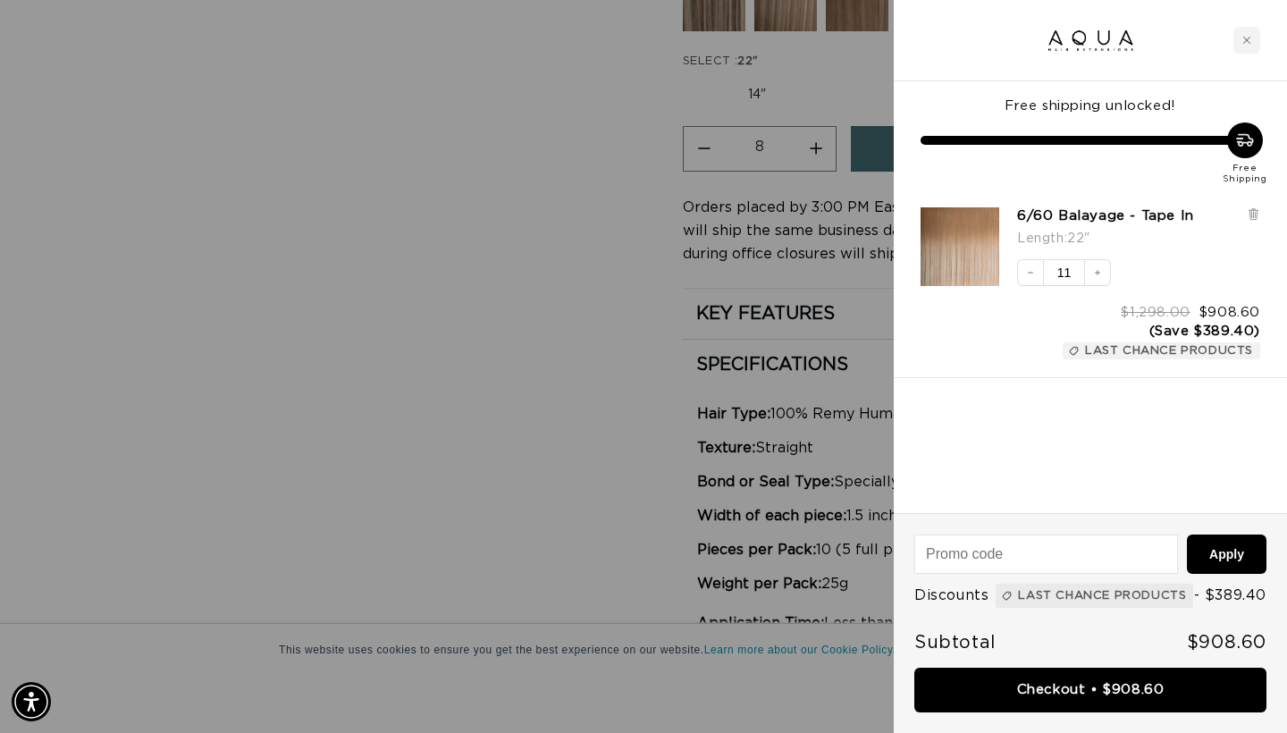
click at [1033, 274] on icon "Decrease quantity" at bounding box center [1030, 272] width 11 height 11
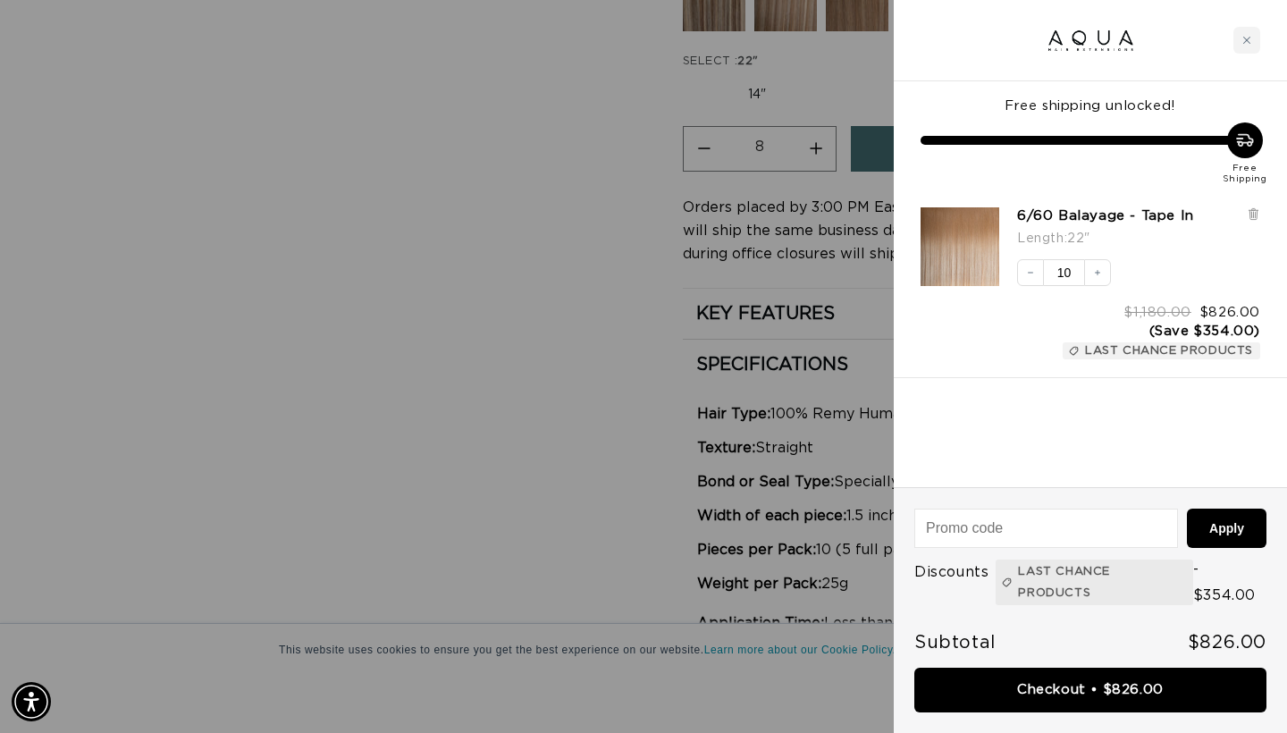
click at [1033, 274] on icon "Decrease quantity" at bounding box center [1030, 272] width 11 height 11
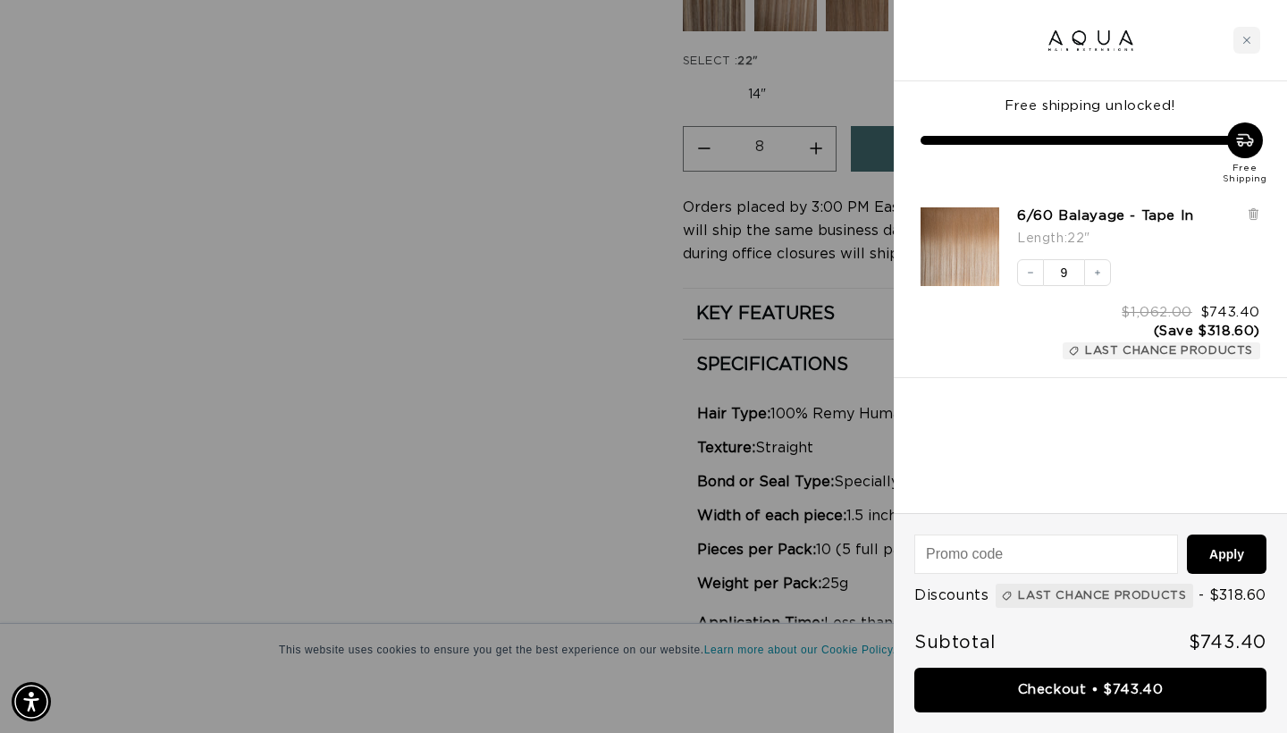
click at [1033, 274] on icon "Decrease quantity" at bounding box center [1030, 272] width 11 height 11
click at [319, 249] on div at bounding box center [643, 366] width 1287 height 733
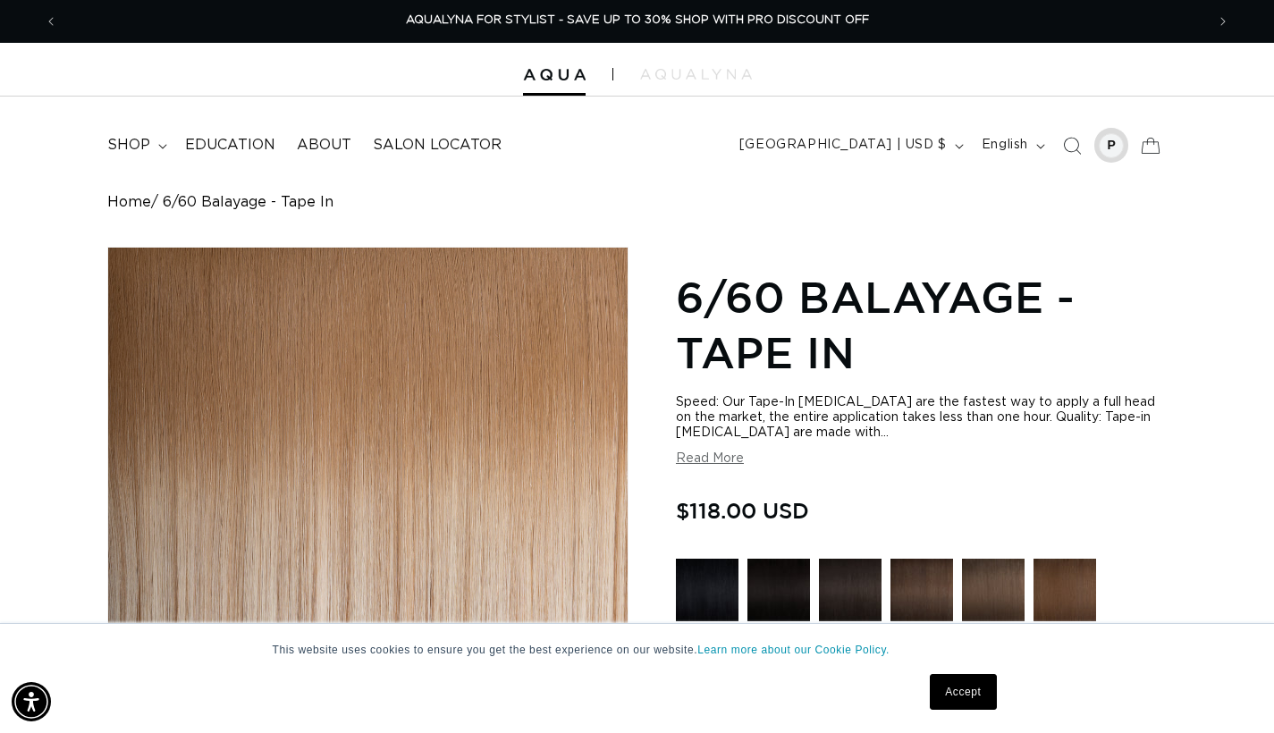
click at [1110, 144] on div at bounding box center [1111, 145] width 25 height 25
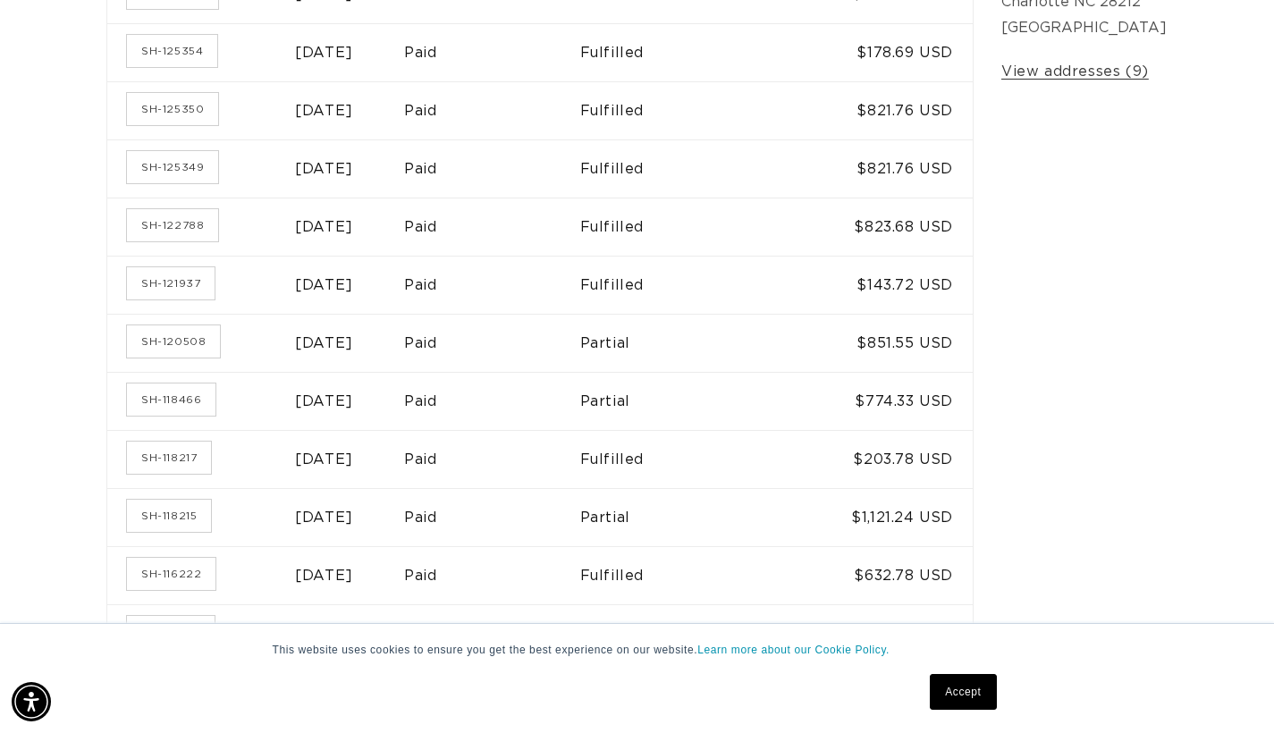
scroll to position [491, 0]
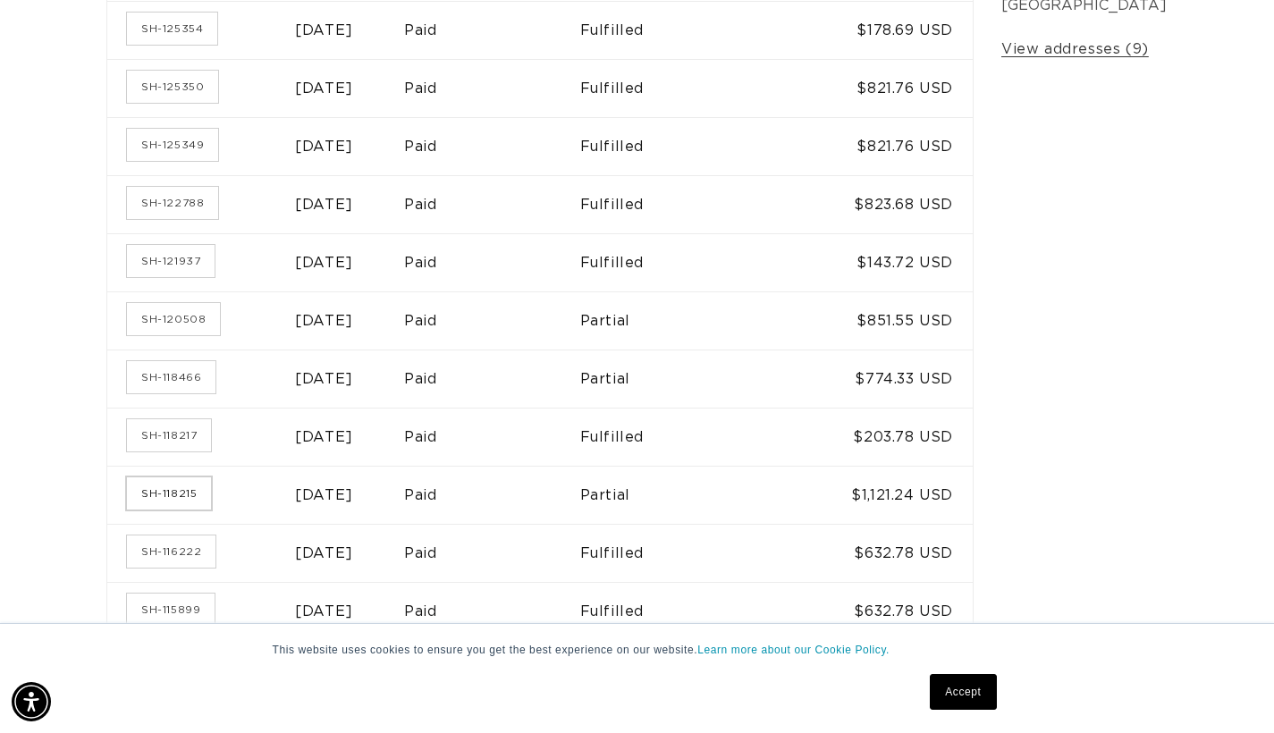
click at [177, 477] on link "SH-118215" at bounding box center [169, 493] width 84 height 32
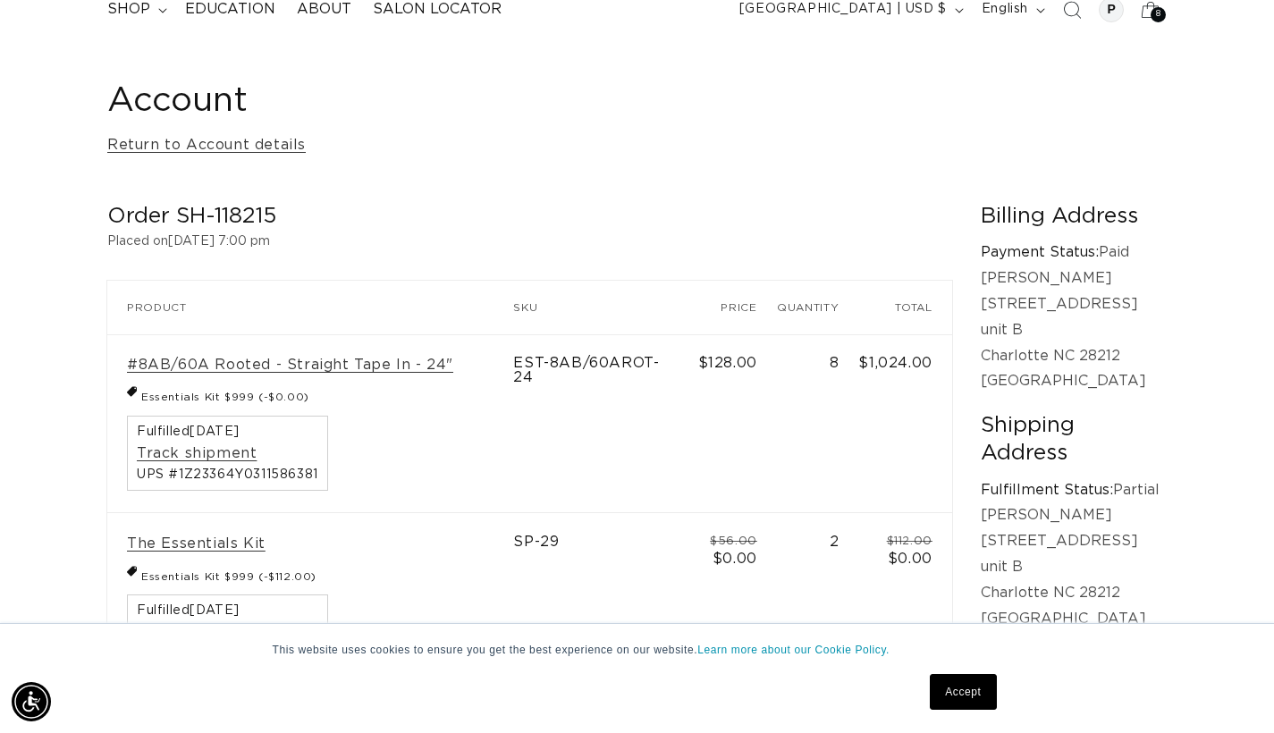
scroll to position [0, 1147]
click at [274, 363] on link "#8AB/60A Rooted - Straight Tape In - 24"" at bounding box center [290, 365] width 326 height 19
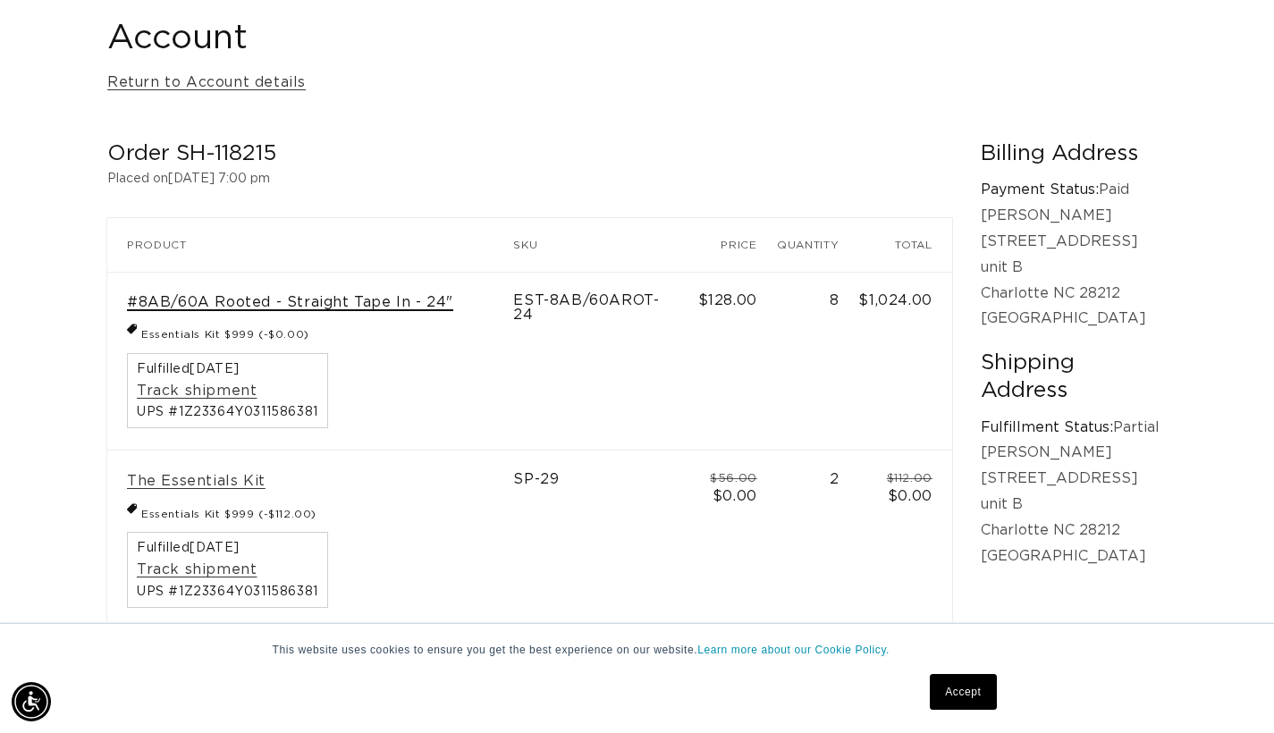
click at [379, 303] on link "#8AB/60A Rooted - Straight Tape In - 24"" at bounding box center [290, 302] width 326 height 19
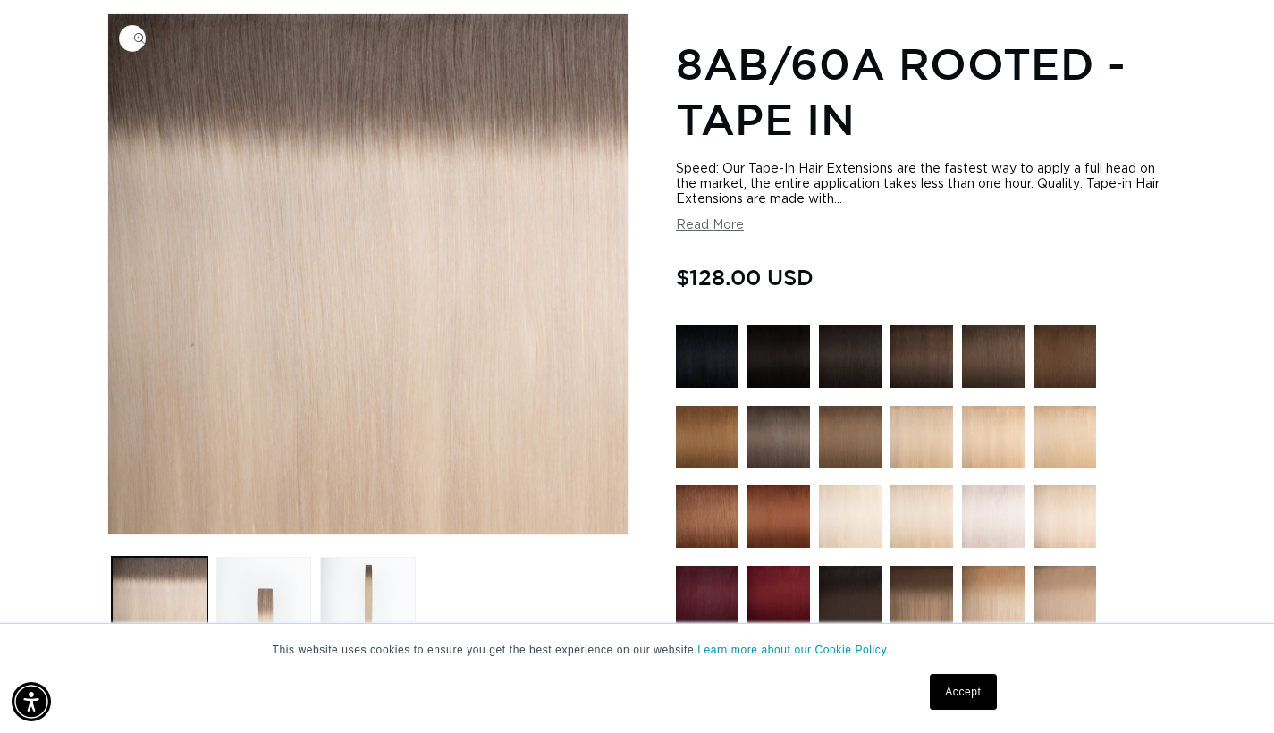
scroll to position [237, 0]
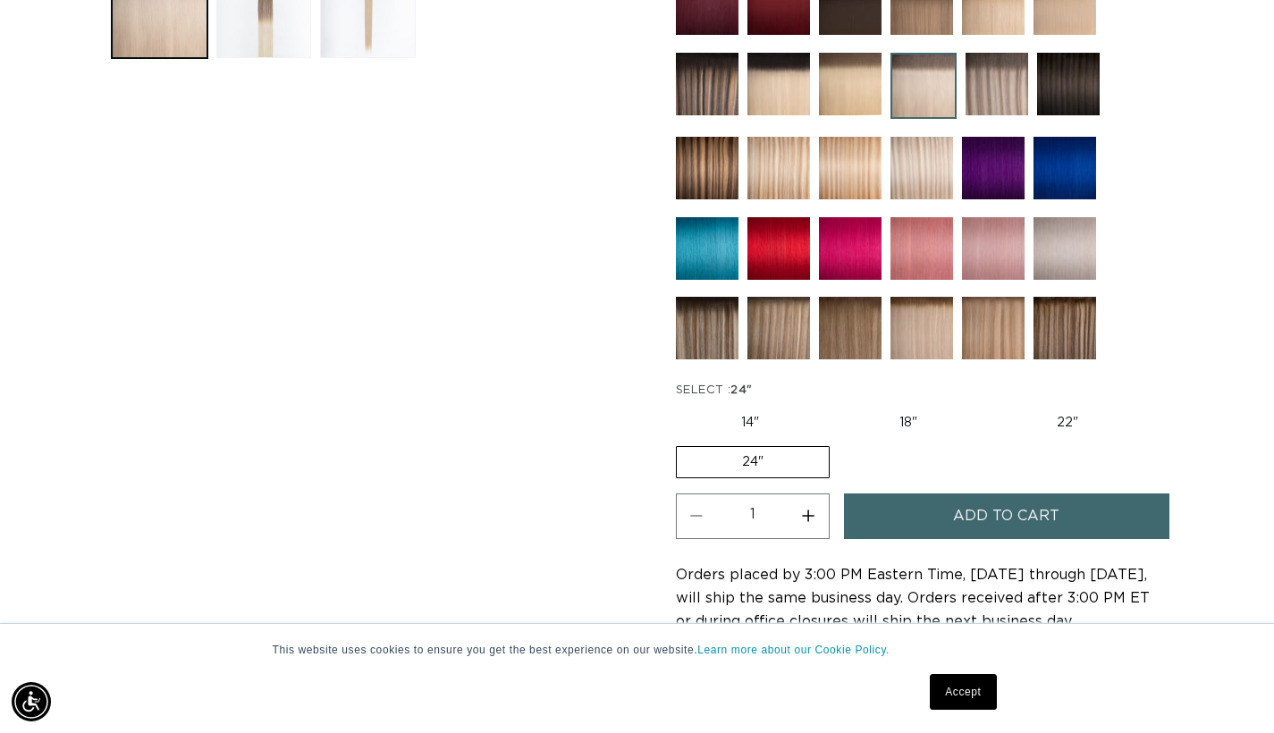
scroll to position [0, 1147]
click at [798, 511] on button "Increase quantity for 8AB/60A Rooted - Tape In" at bounding box center [808, 516] width 40 height 46
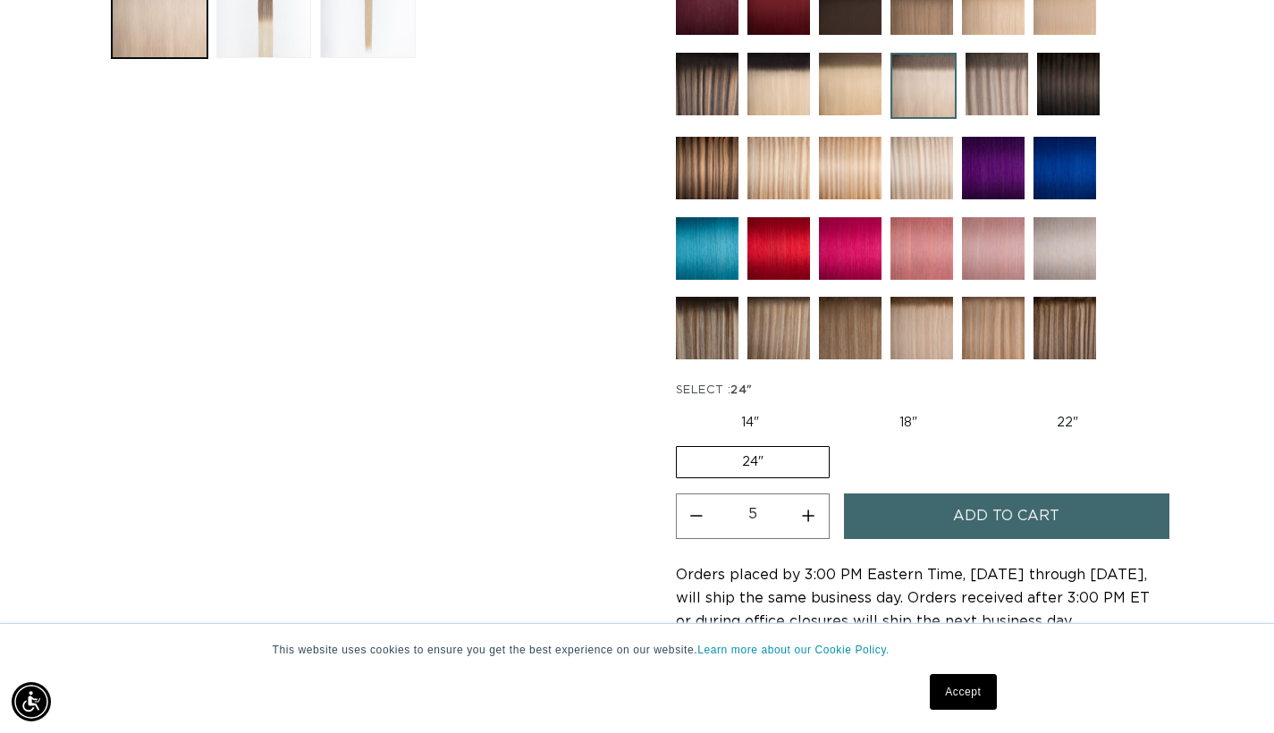
click at [798, 511] on button "Increase quantity for 8AB/60A Rooted - Tape In" at bounding box center [808, 516] width 40 height 46
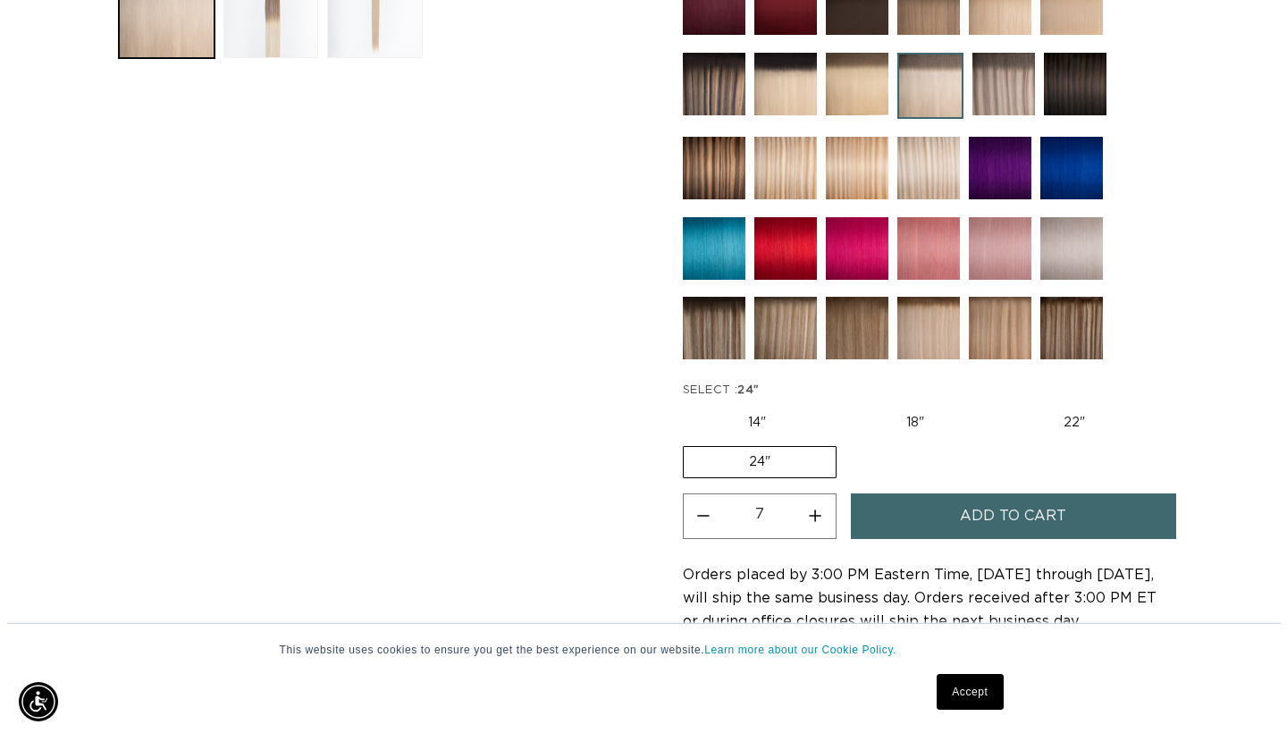
scroll to position [0, 2294]
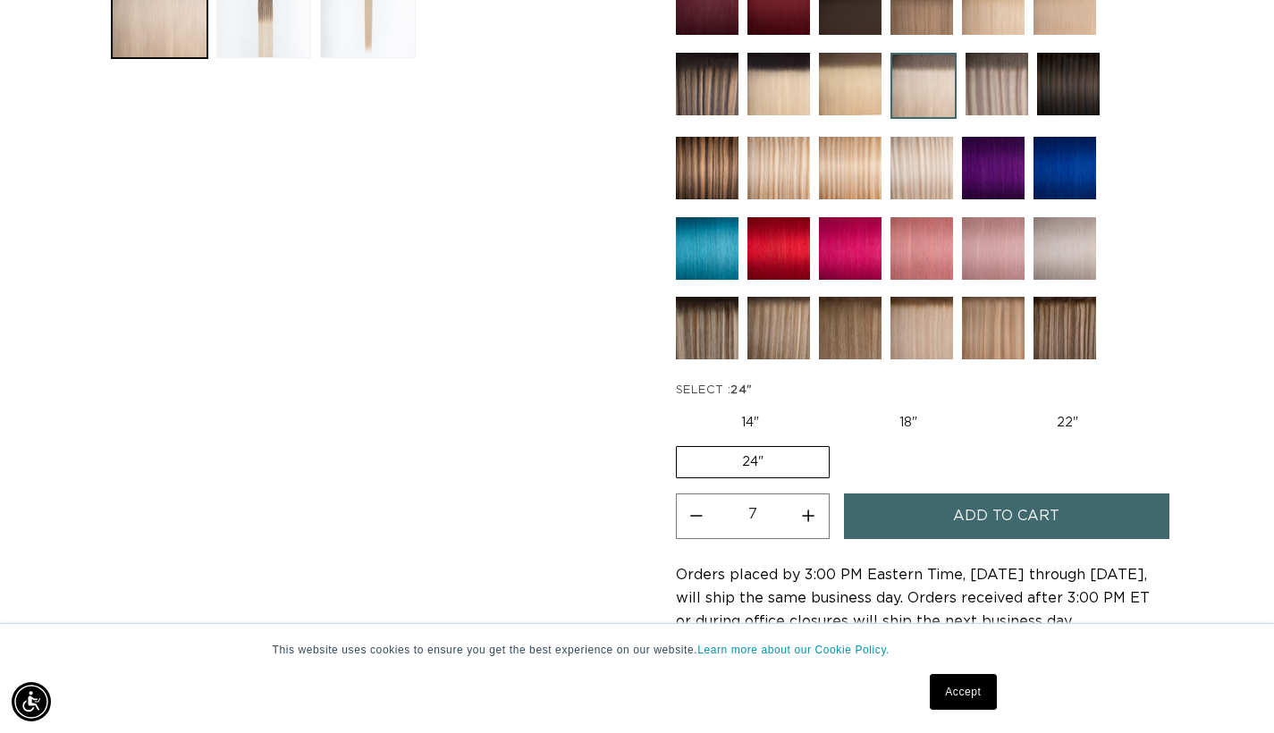
click at [801, 514] on button "Increase quantity for 8AB/60A Rooted - Tape In" at bounding box center [808, 516] width 40 height 46
type input "8"
click at [921, 530] on button "Add to cart" at bounding box center [1006, 516] width 325 height 46
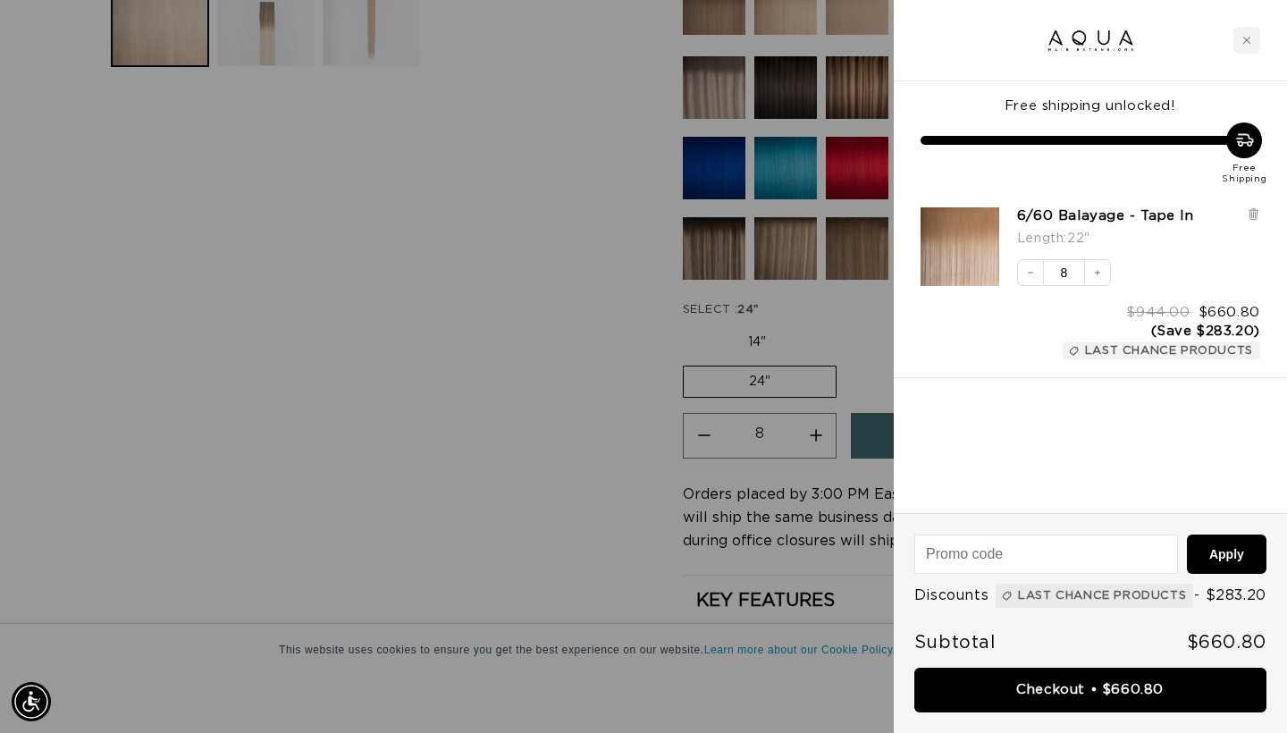
scroll to position [0, 0]
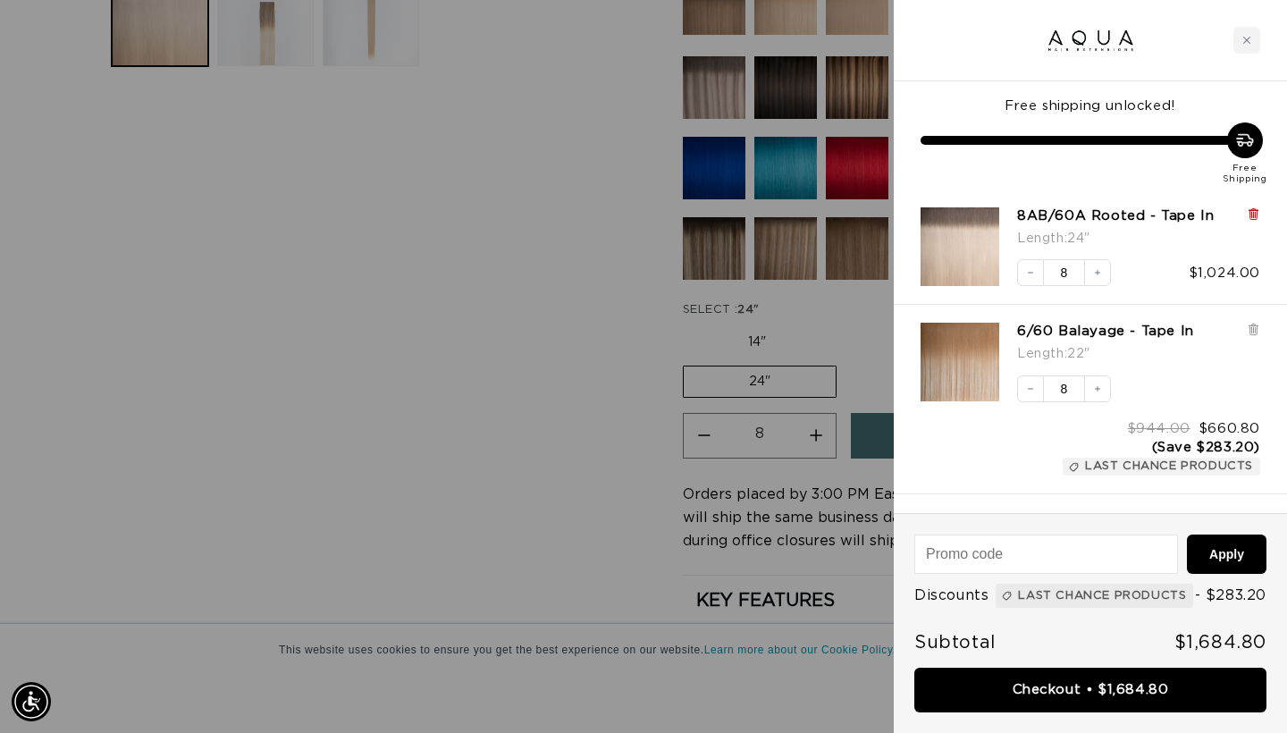
click at [1254, 214] on icon at bounding box center [1253, 214] width 7 height 9
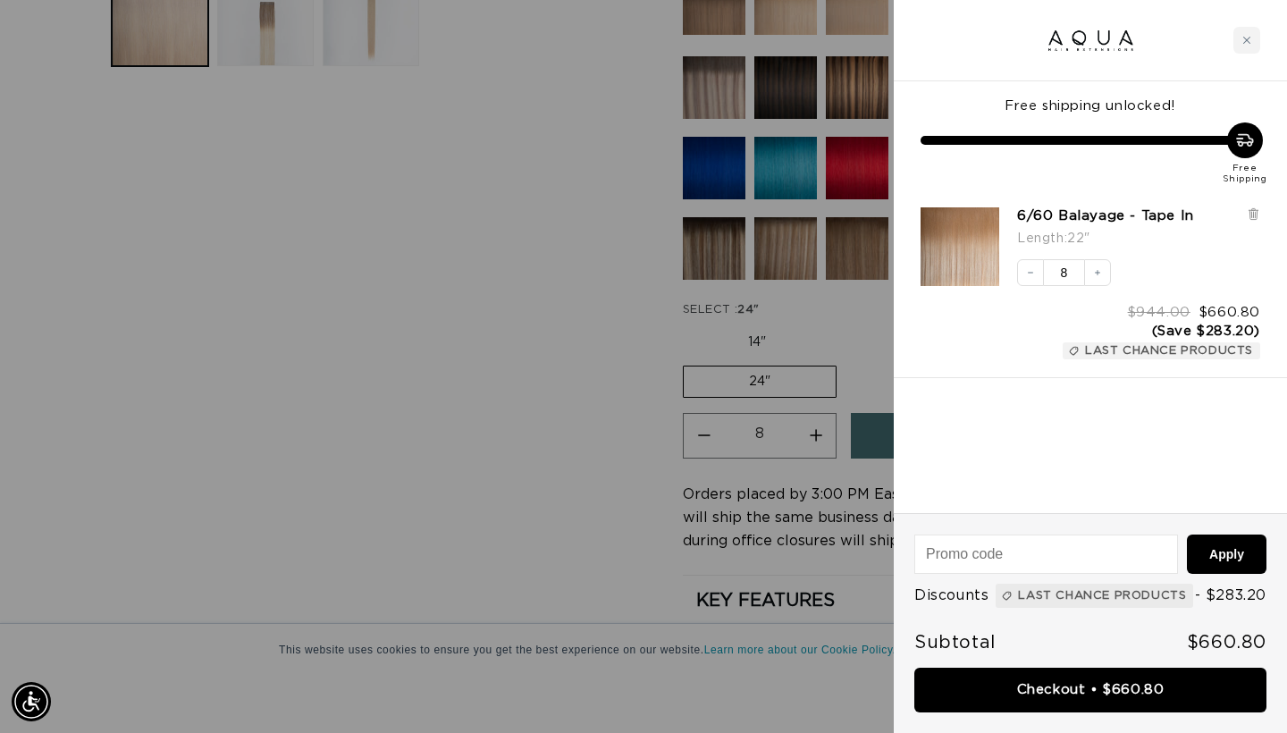
click at [1058, 586] on span "Last Chance Products" at bounding box center [1102, 596] width 168 height 21
click at [968, 583] on span "Discounts" at bounding box center [952, 596] width 74 height 26
click at [1233, 598] on span "- $283.20" at bounding box center [1231, 596] width 72 height 26
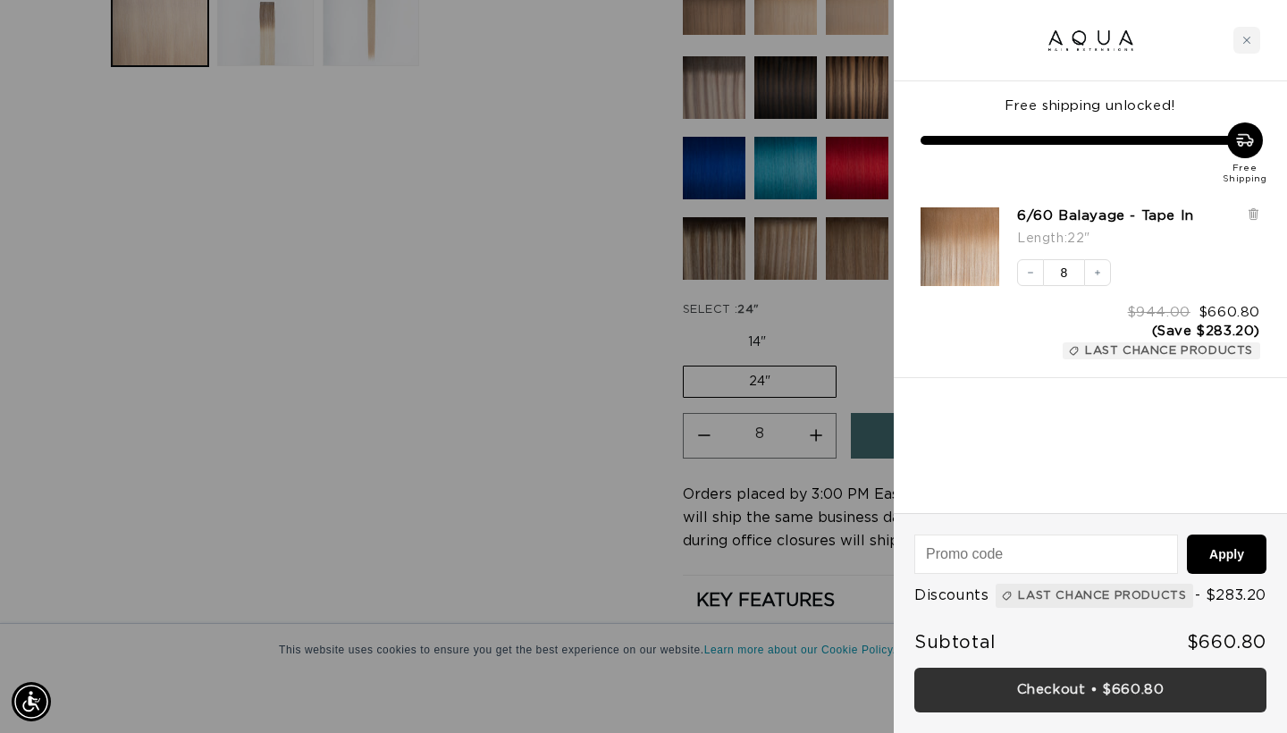
click at [1022, 687] on link "Checkout • $660.80" at bounding box center [1091, 691] width 352 height 46
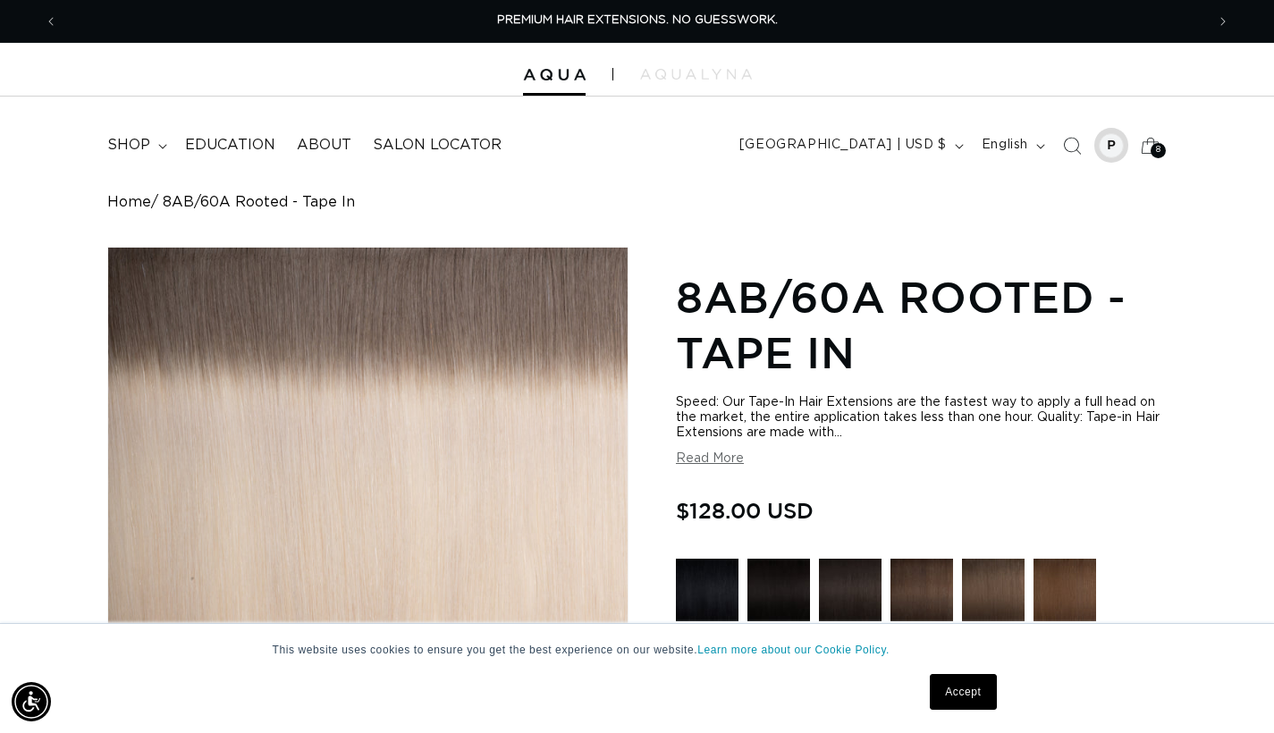
click at [1105, 148] on div at bounding box center [1111, 145] width 25 height 25
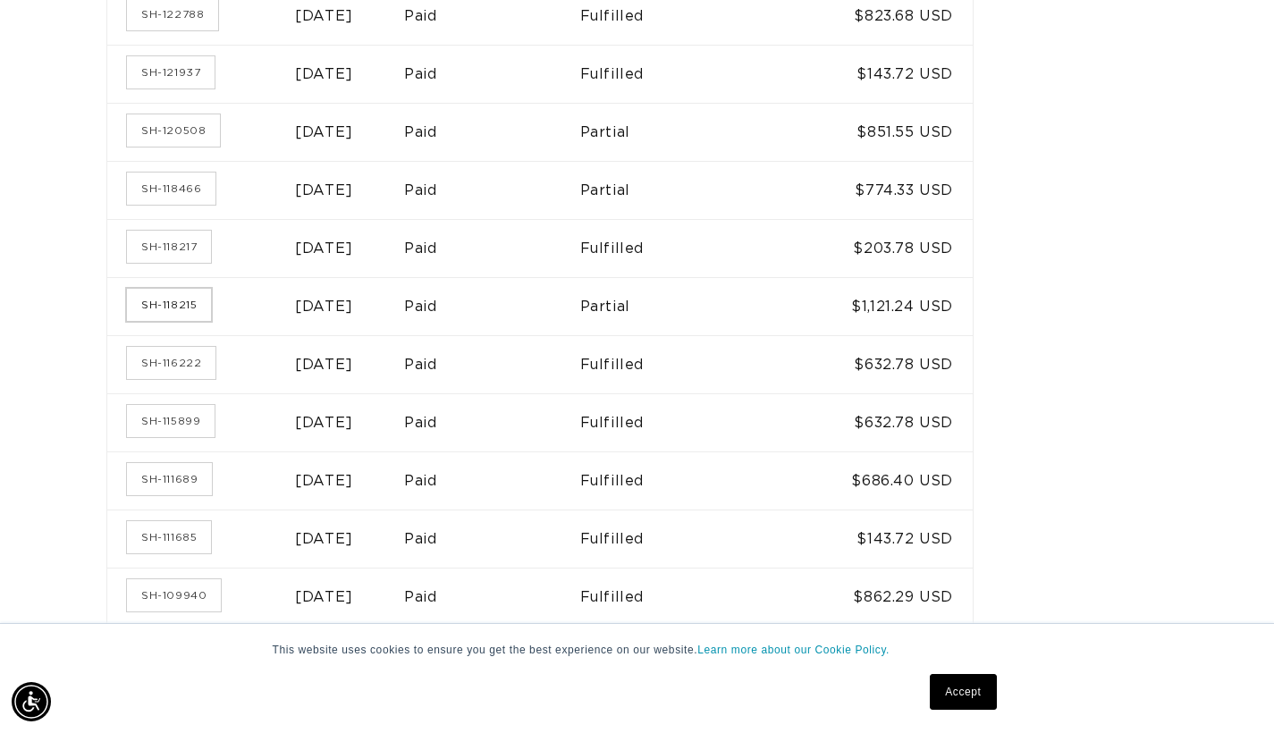
scroll to position [0, 2294]
click at [198, 307] on link "SH-118215" at bounding box center [169, 305] width 84 height 32
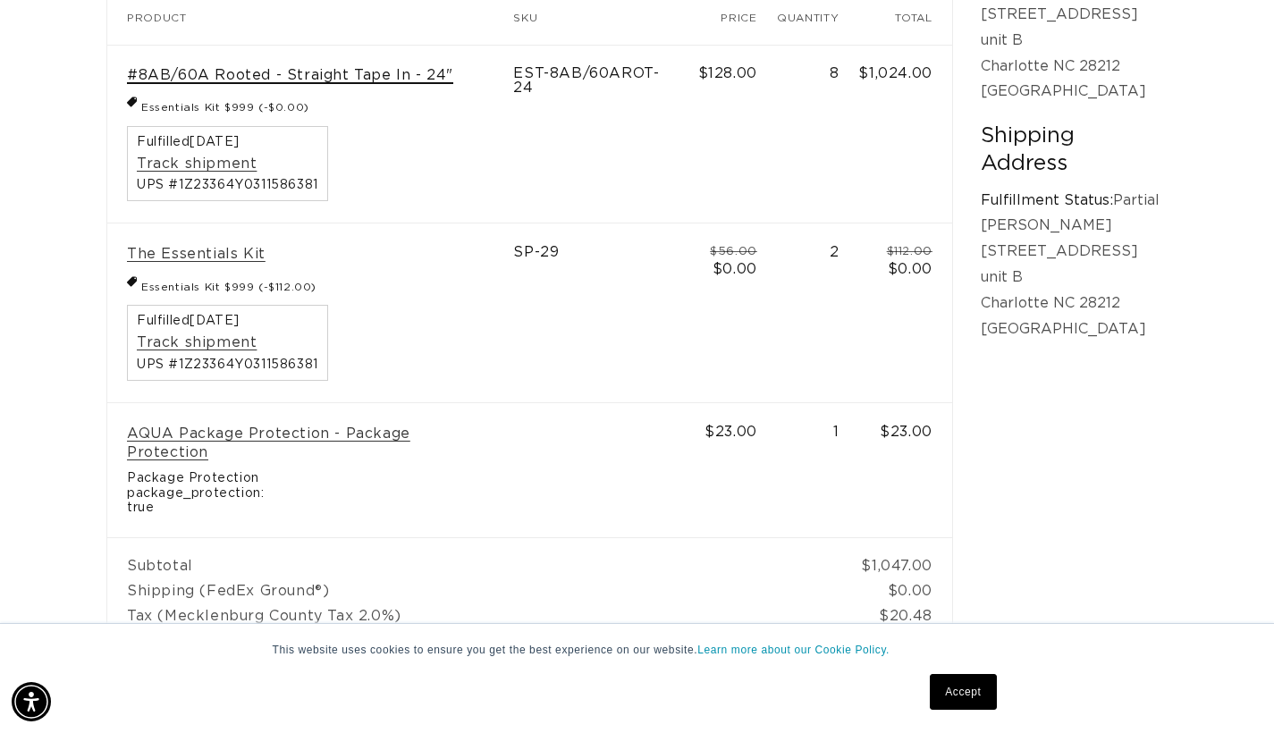
click at [368, 66] on link "#8AB/60A Rooted - Straight Tape In - 24"" at bounding box center [290, 75] width 326 height 19
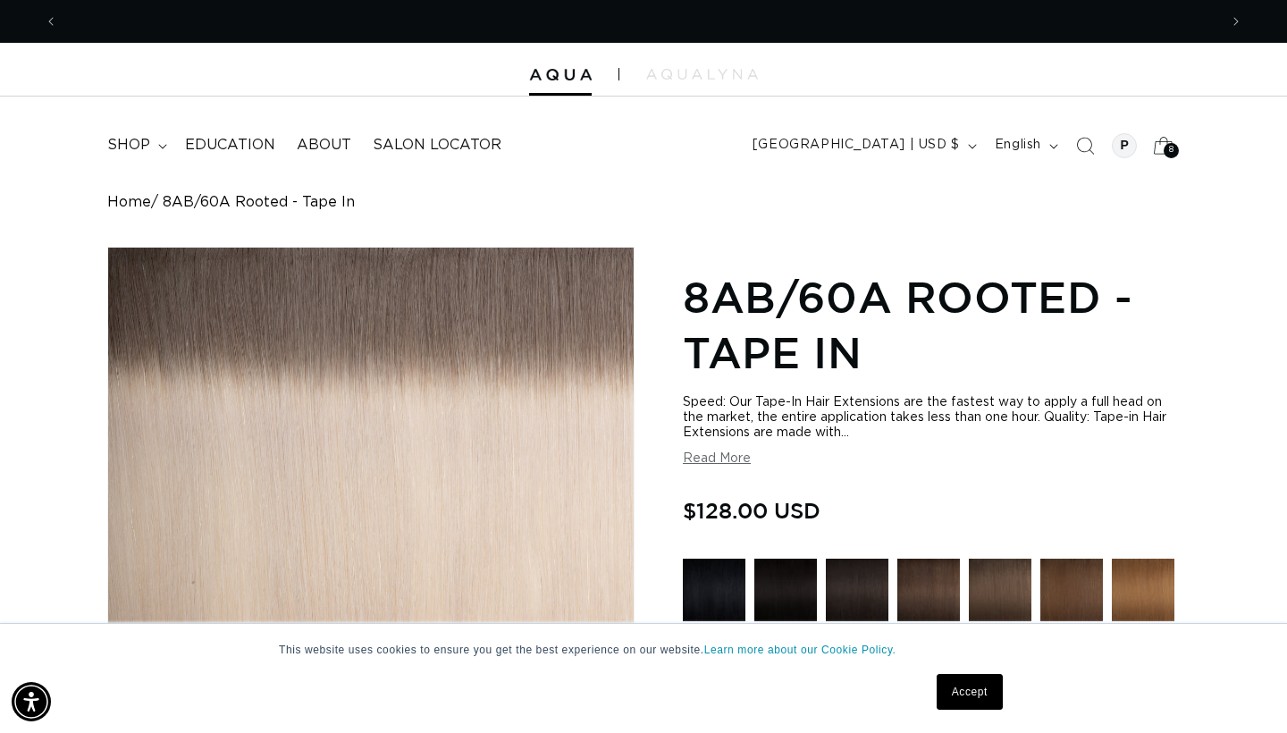
scroll to position [0, 1160]
click at [1169, 148] on span "8" at bounding box center [1171, 150] width 5 height 15
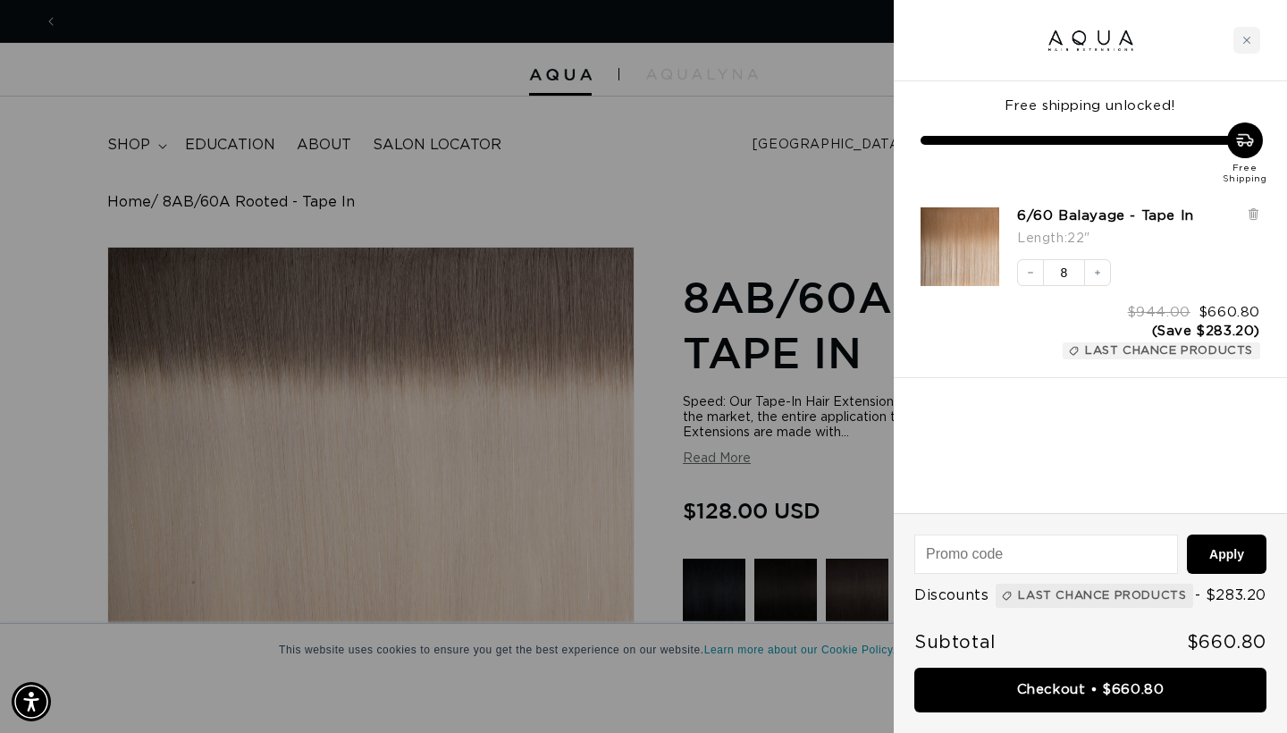
scroll to position [0, 0]
click at [1251, 46] on div "Close cart" at bounding box center [1247, 40] width 27 height 27
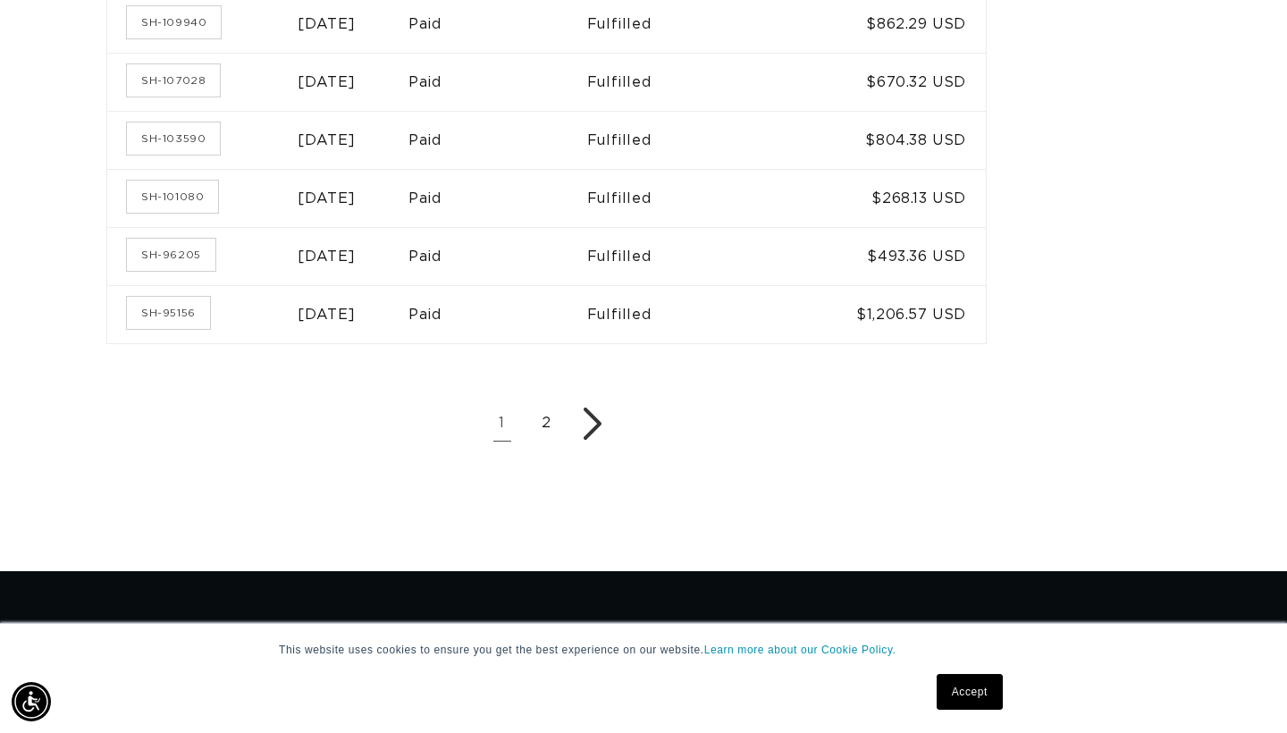
scroll to position [0, 1160]
click at [529, 406] on link "2" at bounding box center [547, 424] width 36 height 36
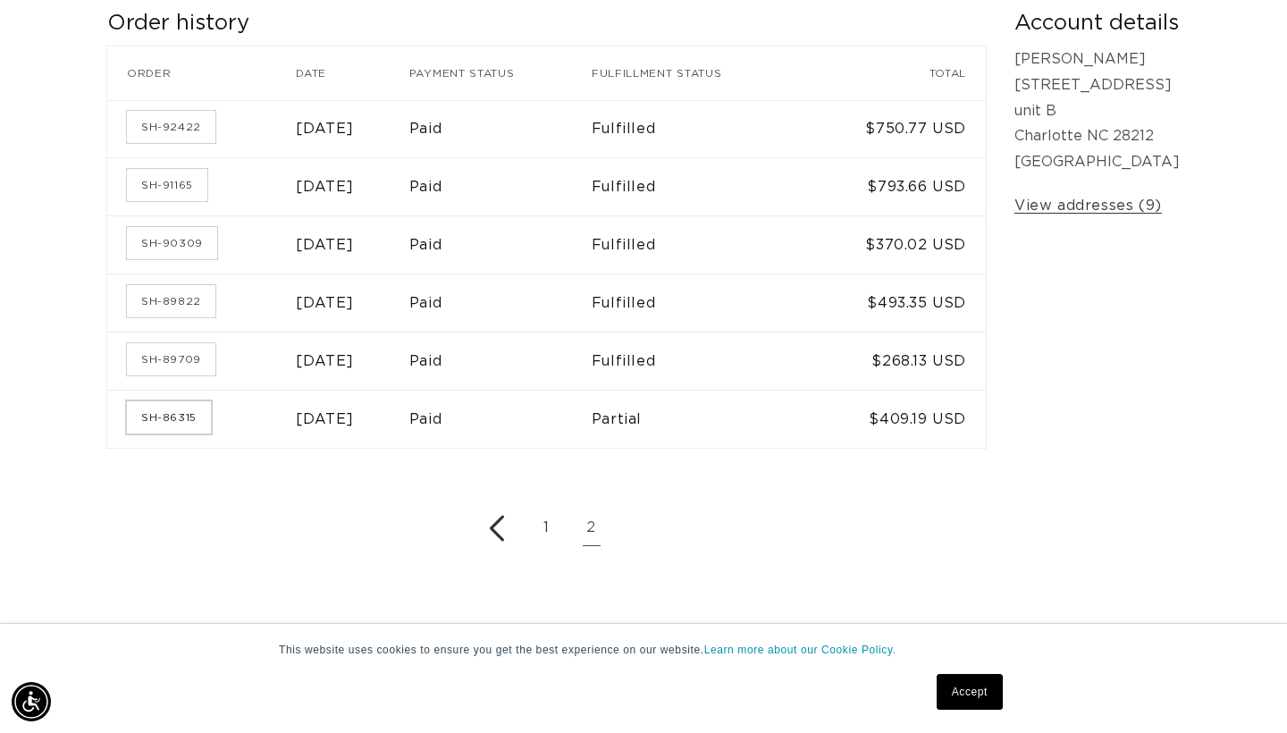
scroll to position [0, 1160]
click at [179, 409] on link "SH-86315" at bounding box center [169, 417] width 84 height 32
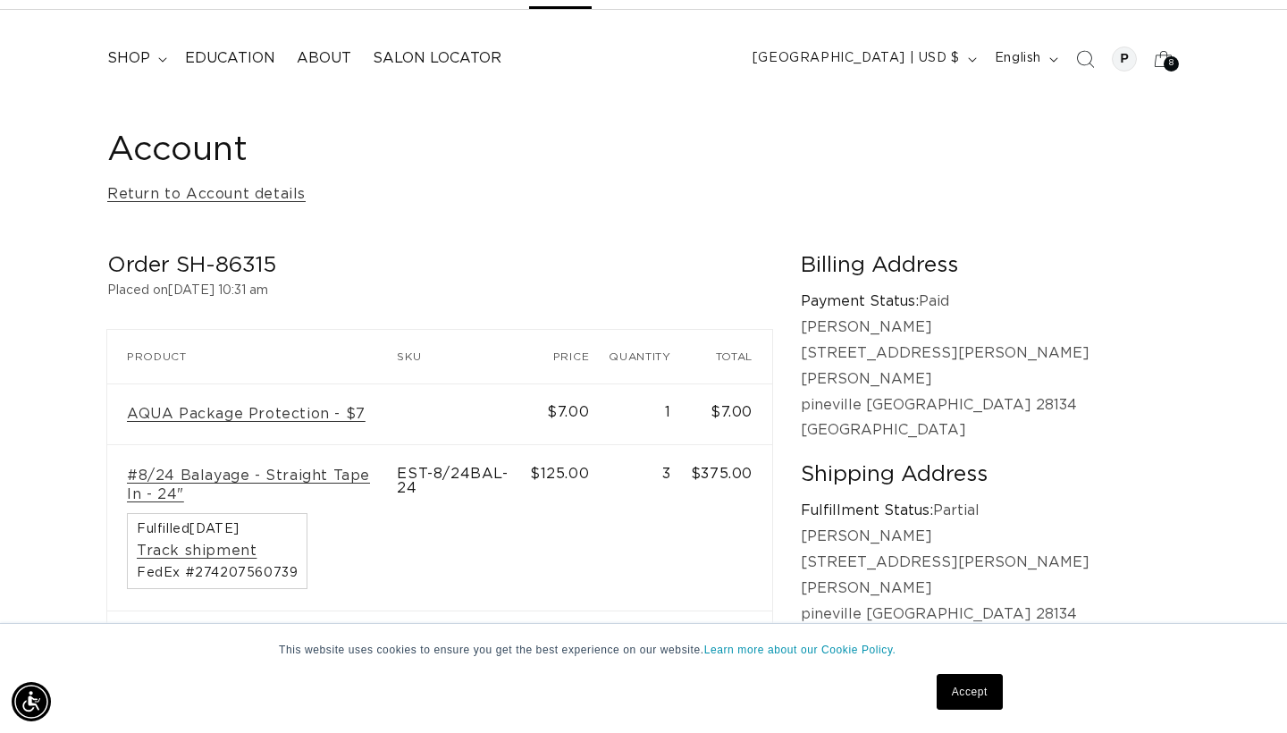
scroll to position [0, 1160]
click at [179, 470] on link "#8/24 Balayage - Straight Tape In - 24"" at bounding box center [252, 486] width 250 height 38
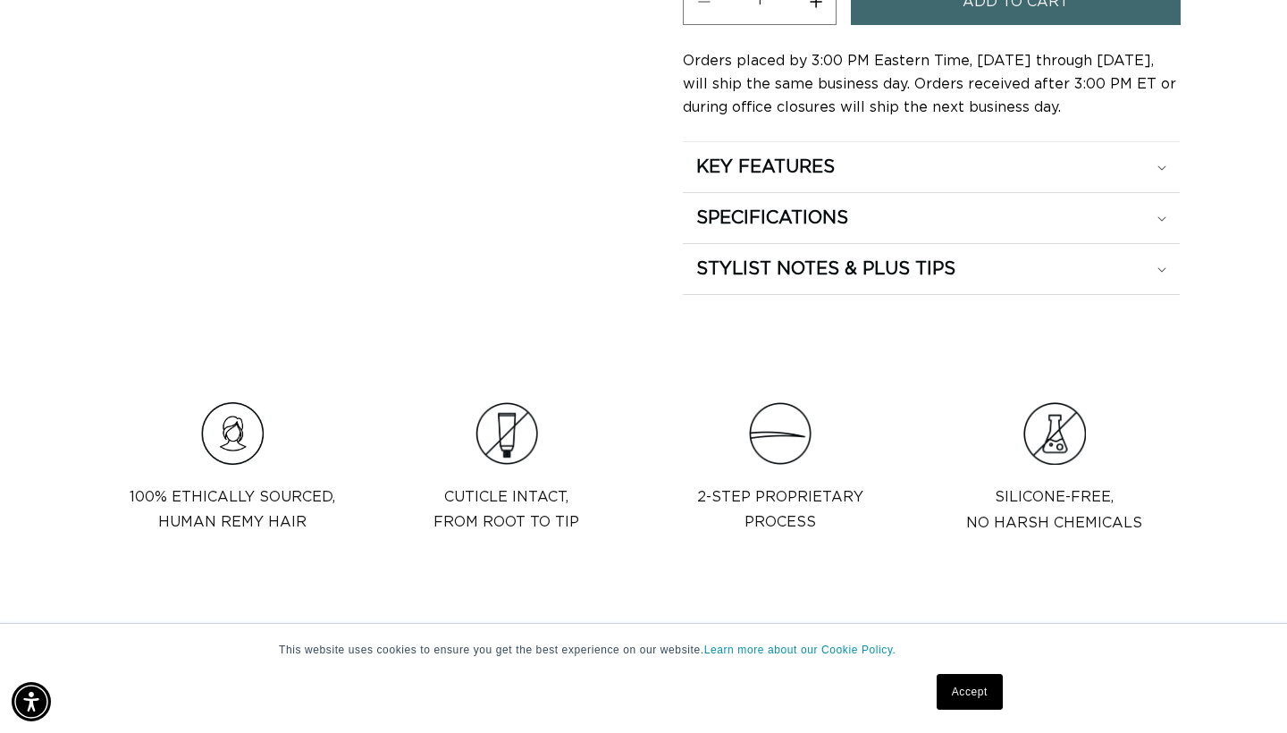
scroll to position [1268, 0]
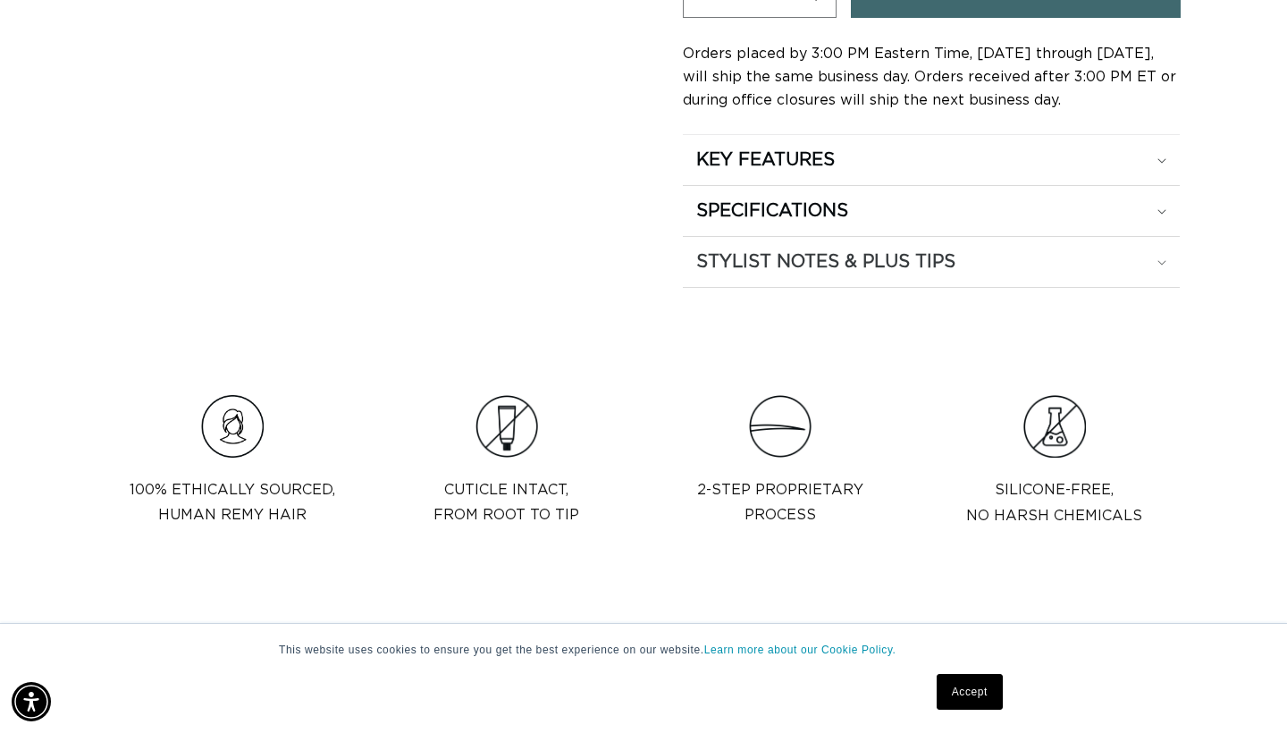
click at [835, 172] on h2 "STYLIST NOTES & PLUS TIPS" at bounding box center [765, 159] width 139 height 23
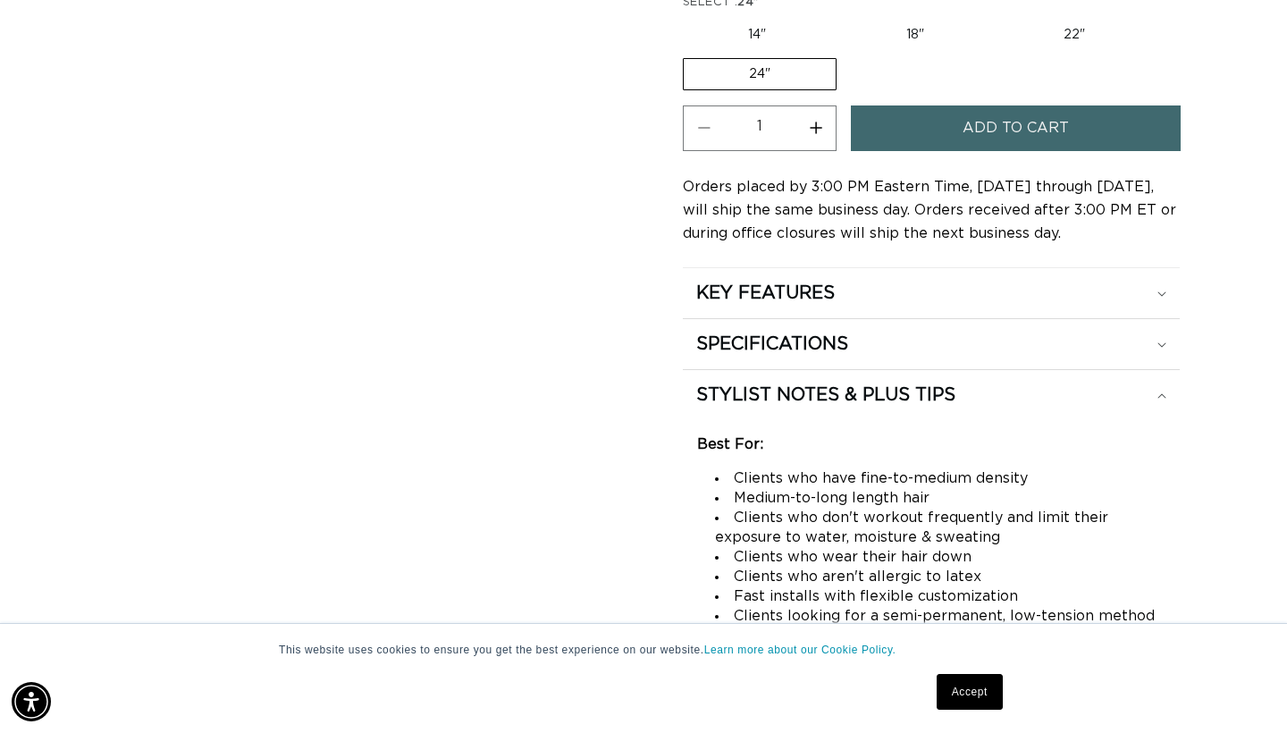
scroll to position [1151, 0]
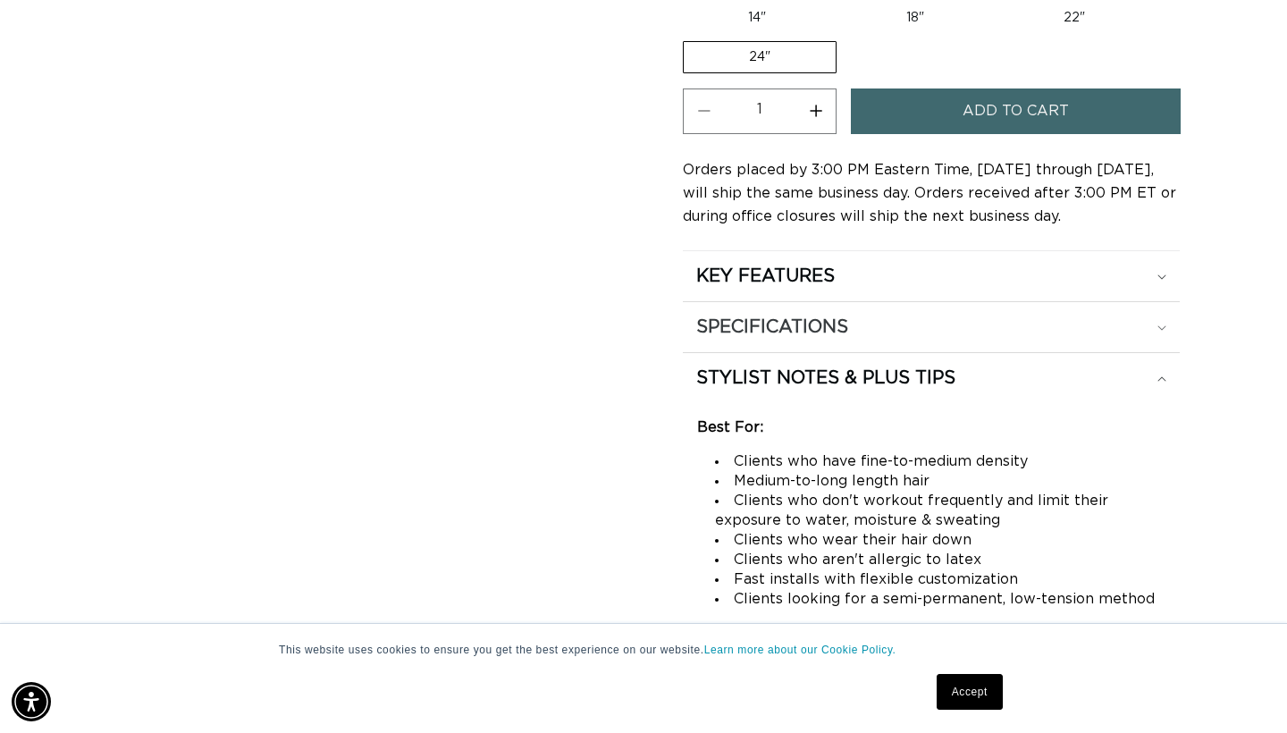
click at [823, 301] on summary "SPECIFICATIONS" at bounding box center [931, 276] width 497 height 50
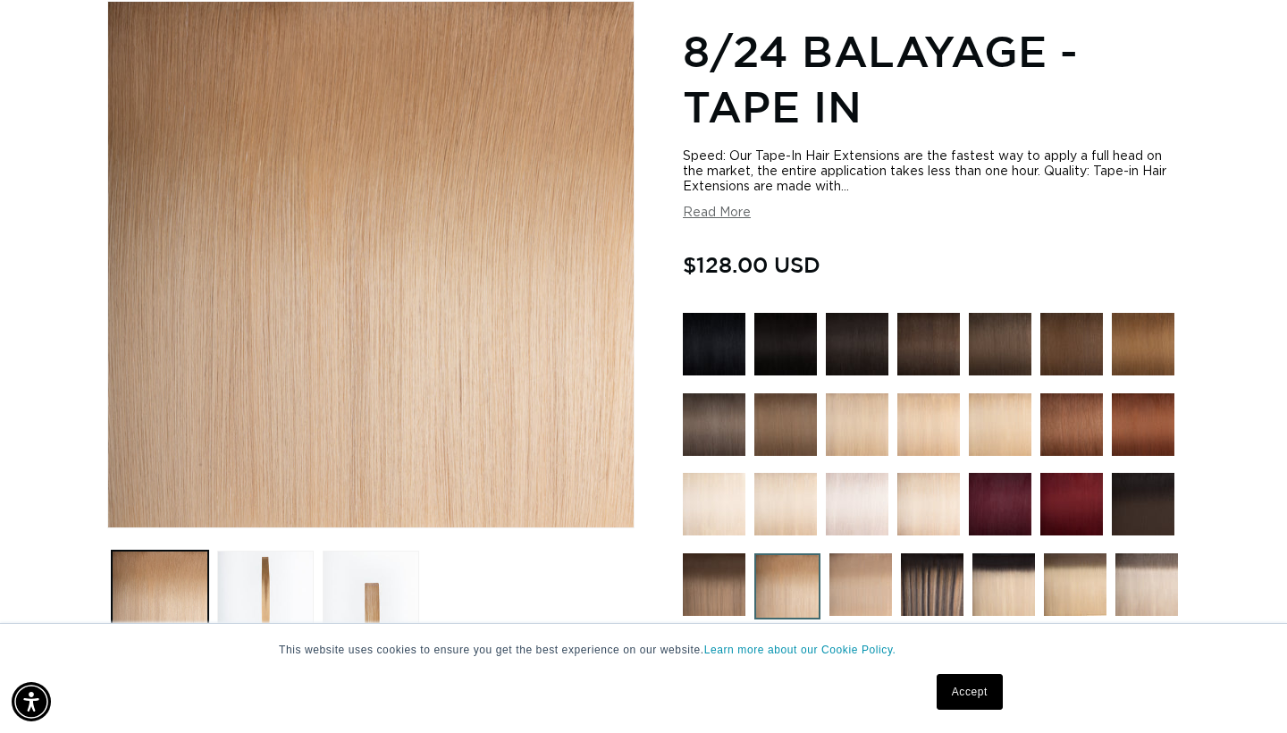
scroll to position [0, 0]
